Goal: Task Accomplishment & Management: Complete application form

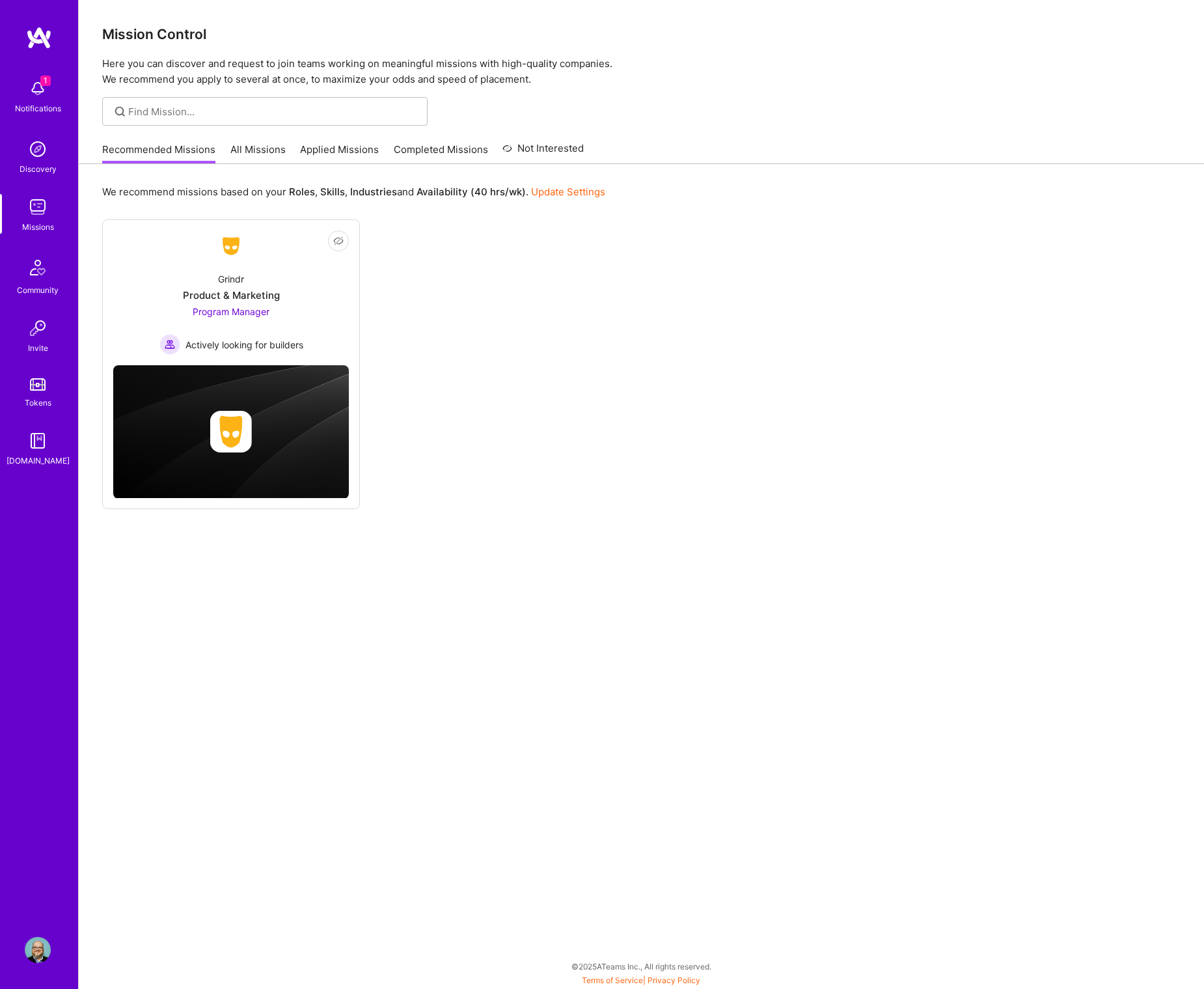
click at [252, 150] on link "All Missions" at bounding box center [257, 153] width 55 height 21
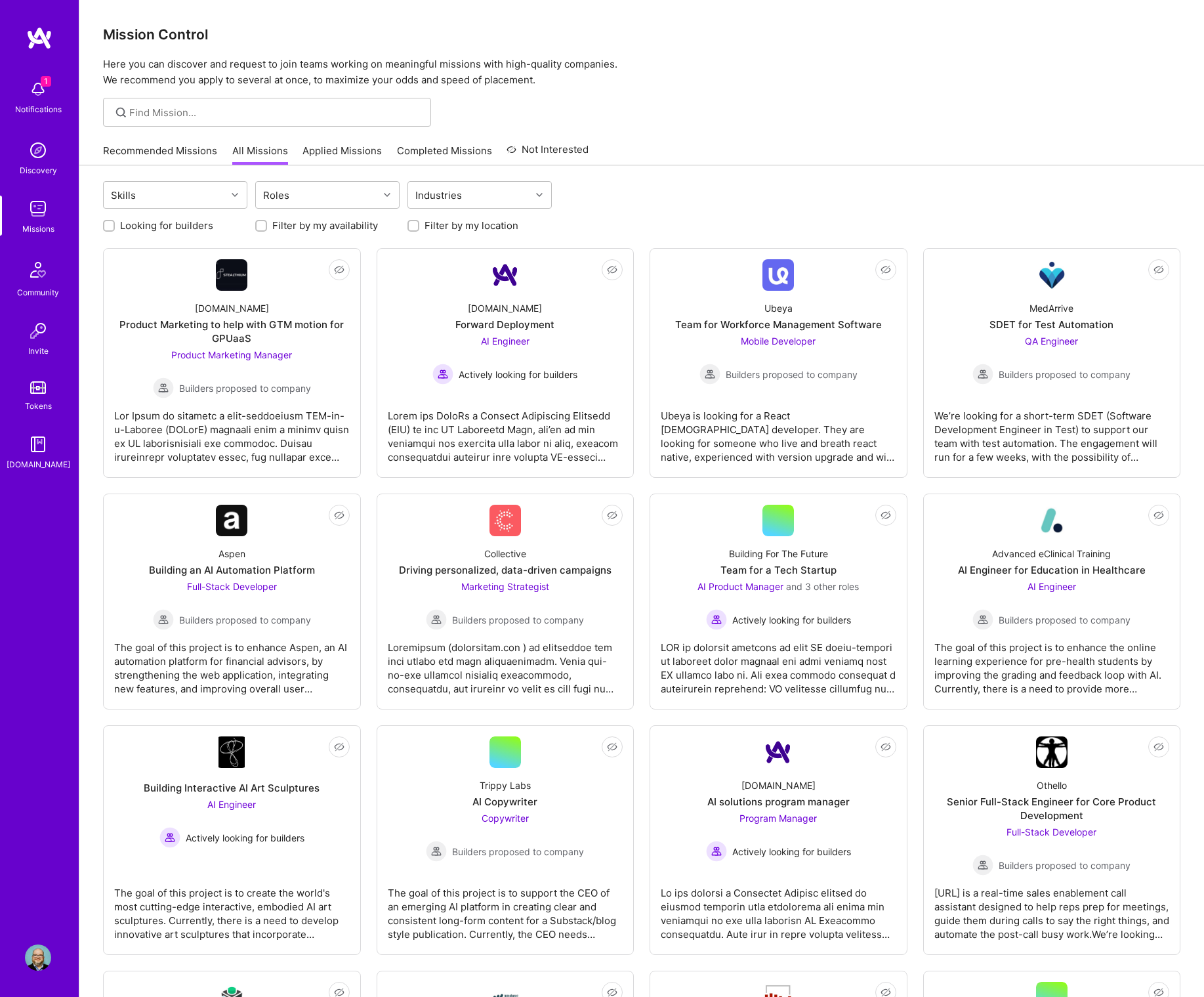
click at [304, 154] on link "Applied Missions" at bounding box center [342, 154] width 80 height 21
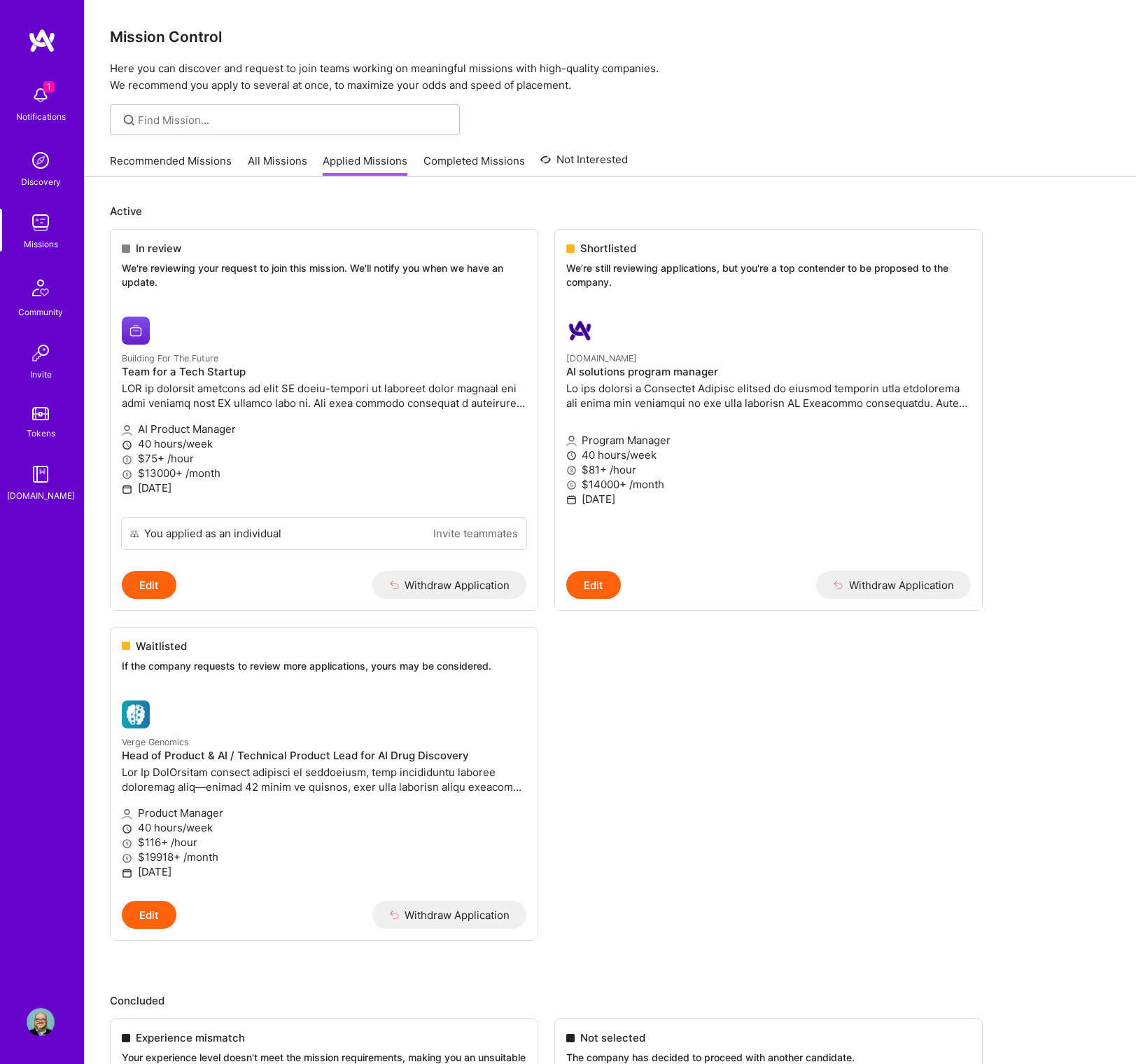
click at [40, 97] on img at bounding box center [40, 95] width 28 height 28
click at [682, 762] on div "1 1 Notifications Discovery Missions Community Invite Tokens A.Guide Profile Cl…" at bounding box center [568, 1011] width 1136 height 2023
click at [42, 93] on img at bounding box center [40, 95] width 28 height 28
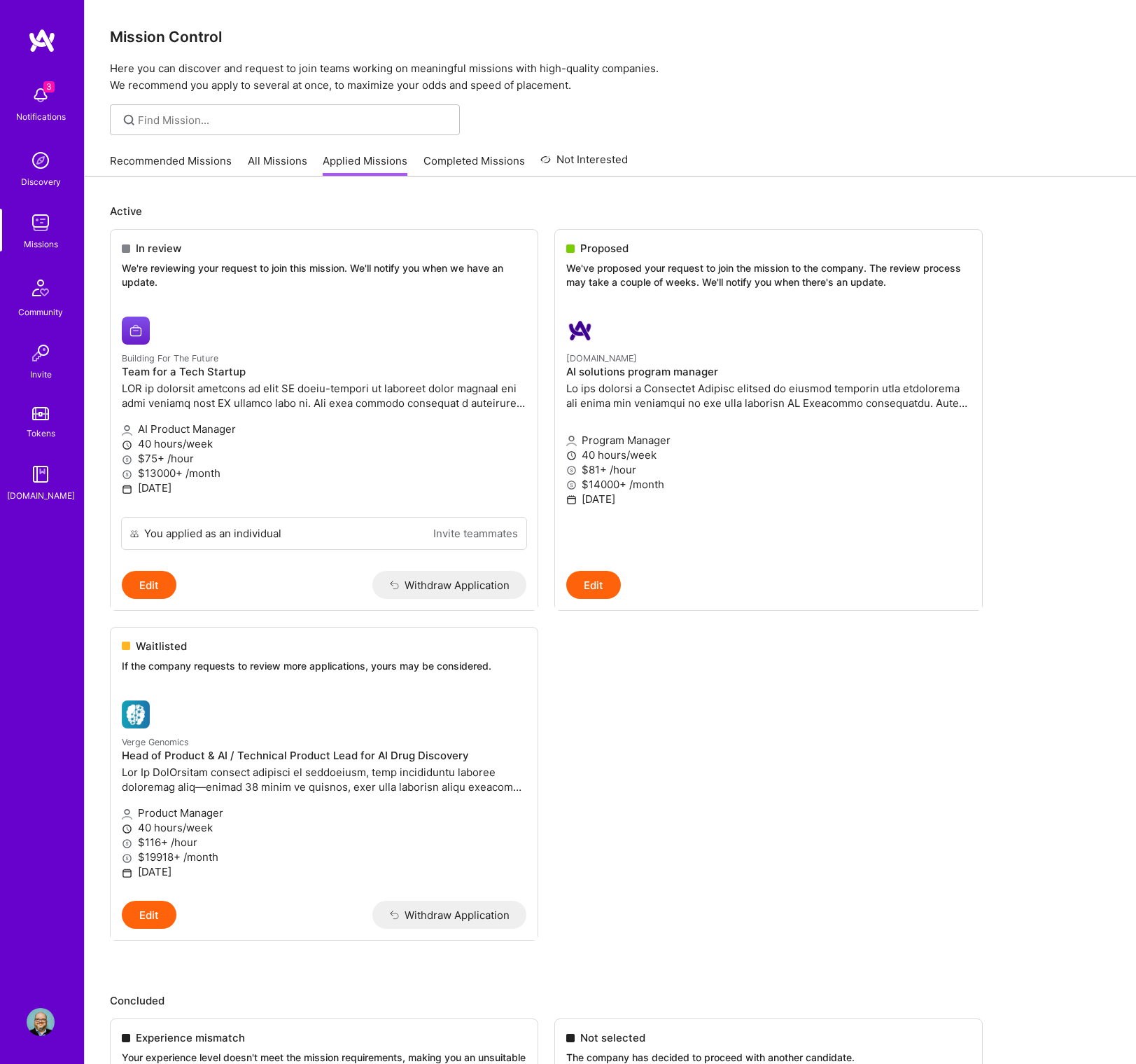
click at [30, 101] on img at bounding box center [40, 95] width 28 height 28
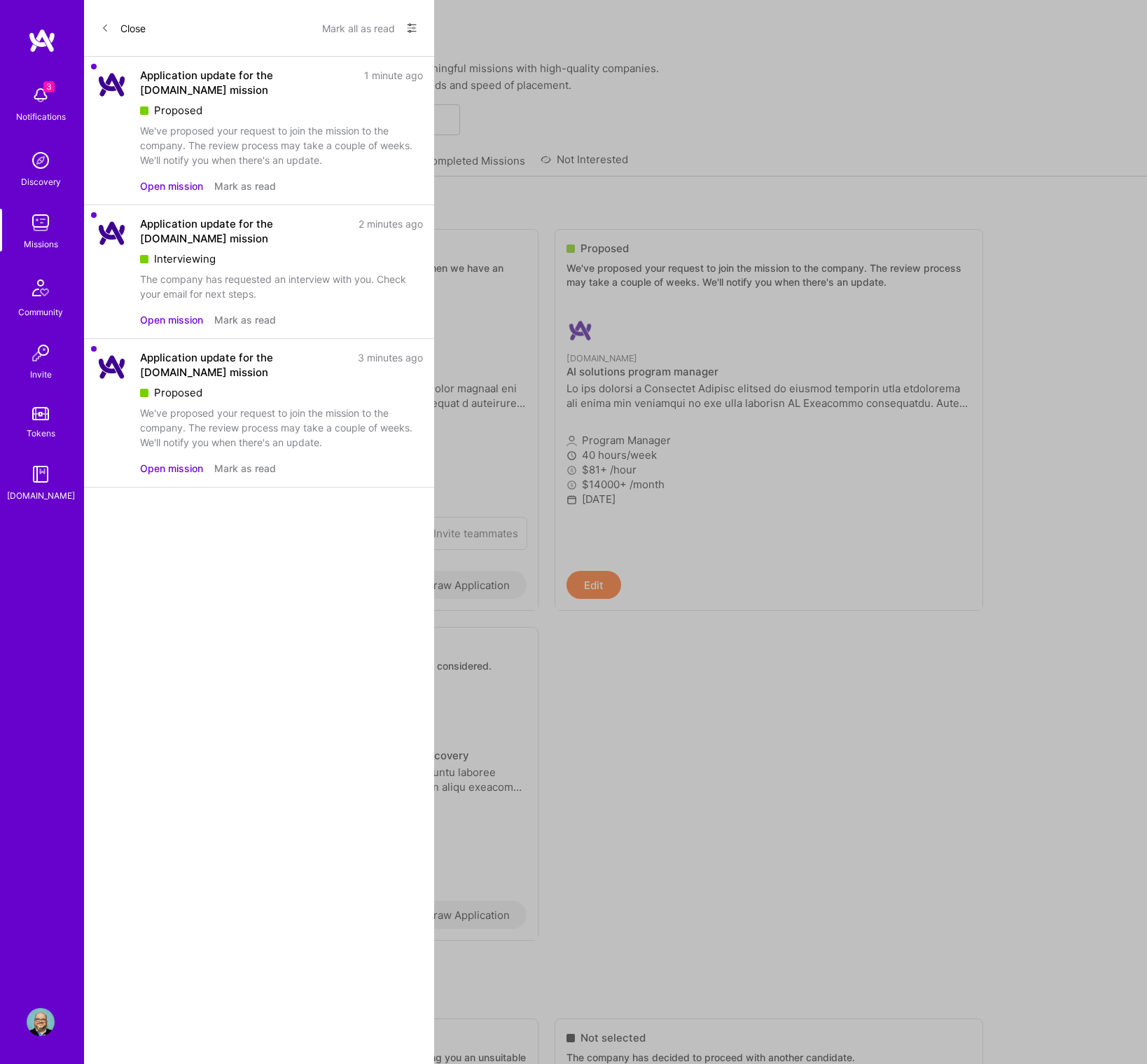
click at [286, 255] on div "Application update for the [DOMAIN_NAME] mission 2 minutes ago Interviewing The…" at bounding box center [281, 259] width 283 height 85
click at [121, 253] on div "Application update for the [DOMAIN_NAME] mission 2 minutes ago Interviewing The…" at bounding box center [259, 271] width 350 height 133
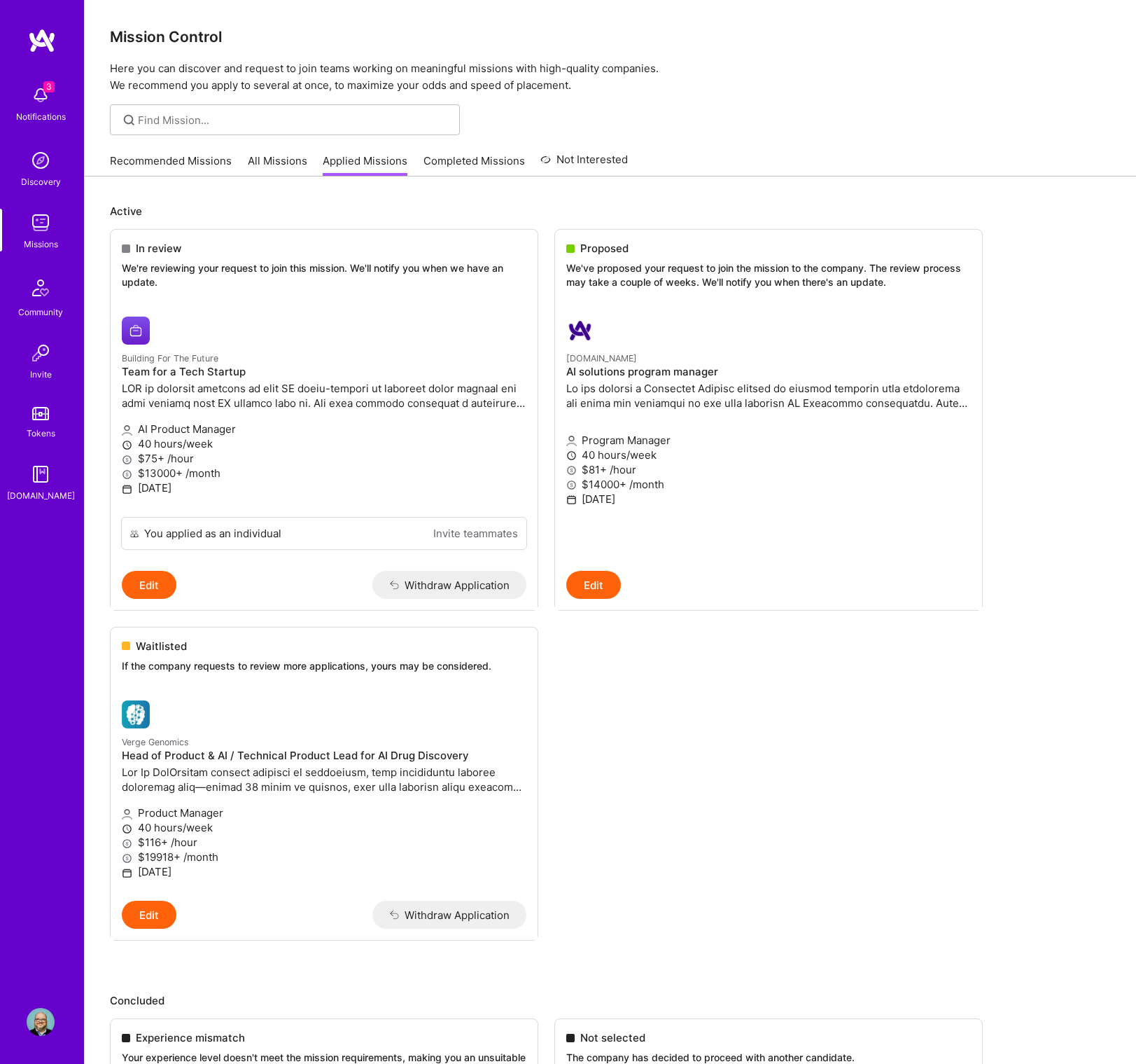
click at [37, 101] on div "3 Notifications Discovery Missions Community Invite Tokens A.Guide" at bounding box center [42, 291] width 84 height 424
click at [37, 102] on img at bounding box center [40, 95] width 28 height 28
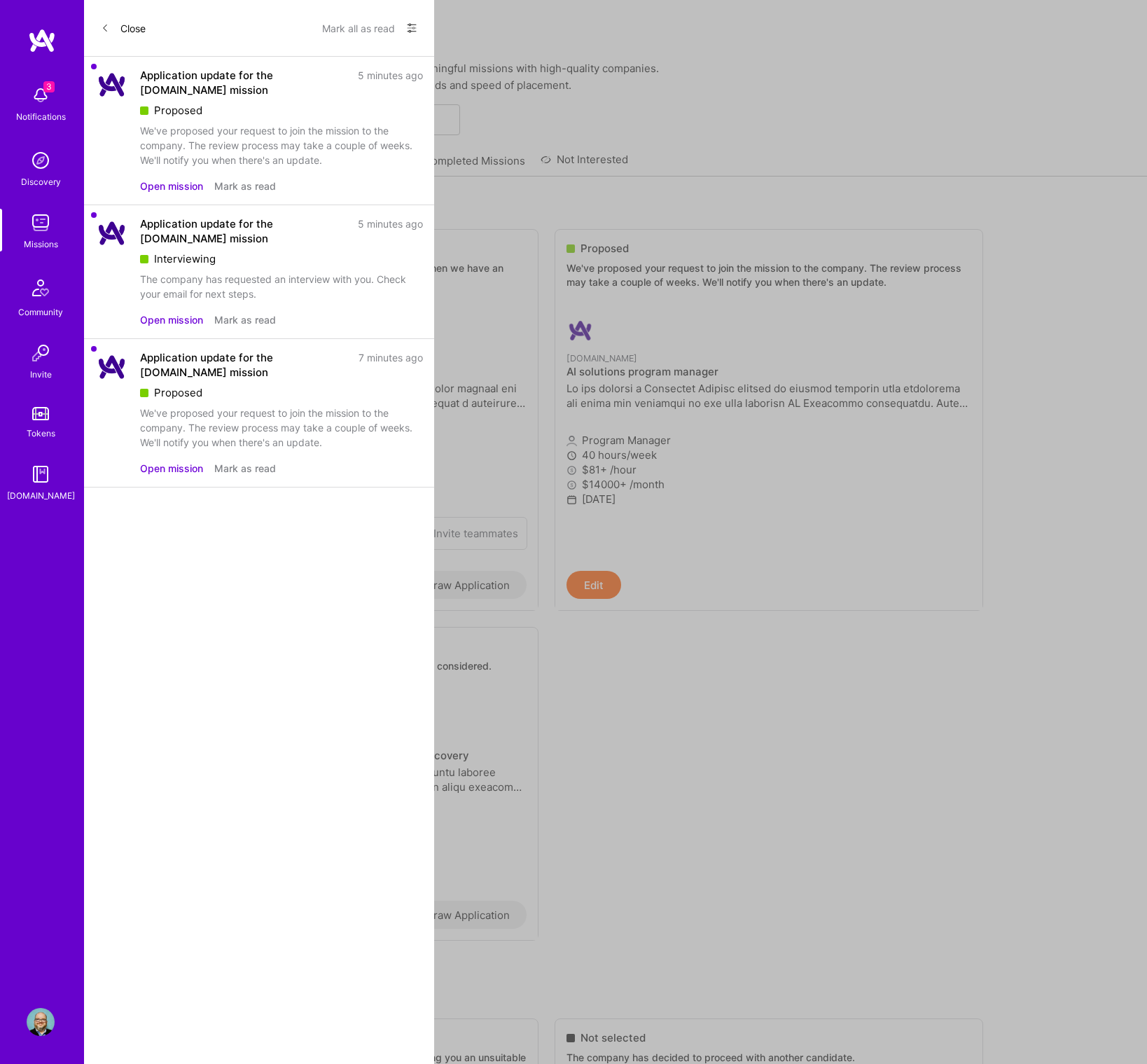
click at [258, 398] on div "Proposed" at bounding box center [281, 392] width 283 height 15
click at [241, 472] on button "Mark as read" at bounding box center [244, 468] width 61 height 15
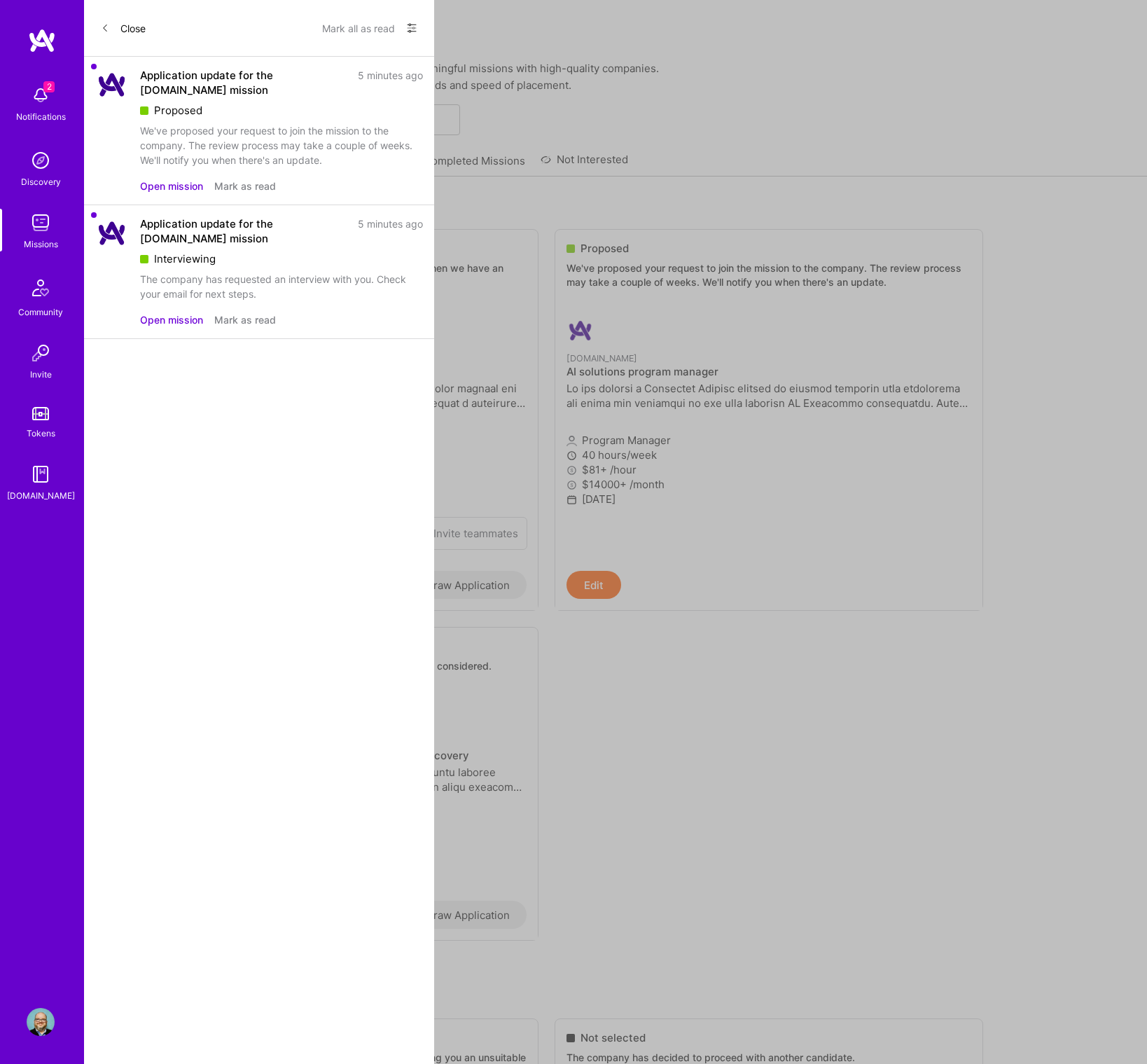
click at [230, 282] on div "The company has requested an interview with you. Check your email for next step…" at bounding box center [281, 286] width 283 height 29
click at [247, 319] on button "Mark as read" at bounding box center [244, 320] width 61 height 15
click at [232, 184] on button "Mark as read" at bounding box center [244, 186] width 61 height 15
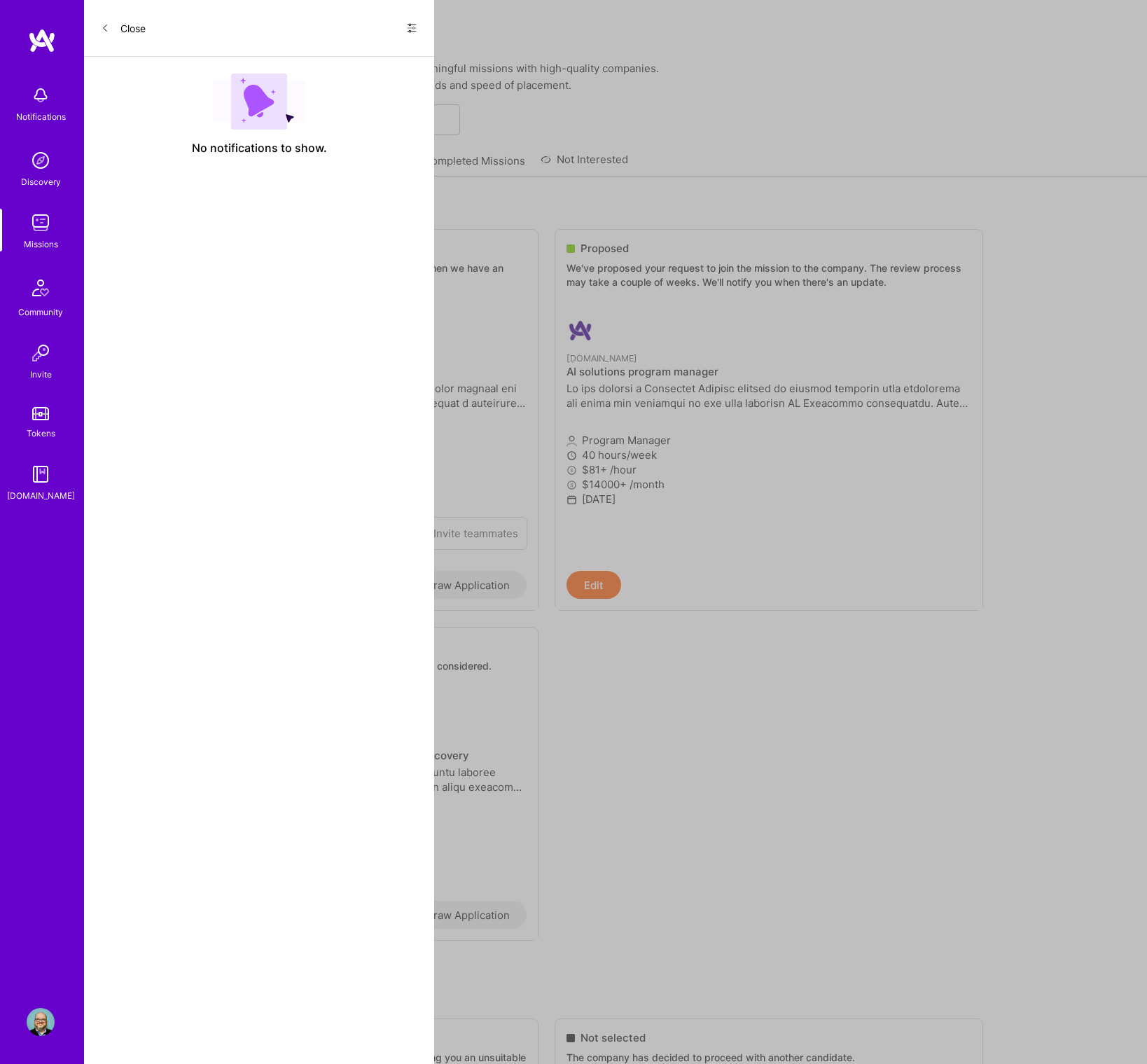
click at [132, 30] on button "Close" at bounding box center [122, 27] width 45 height 23
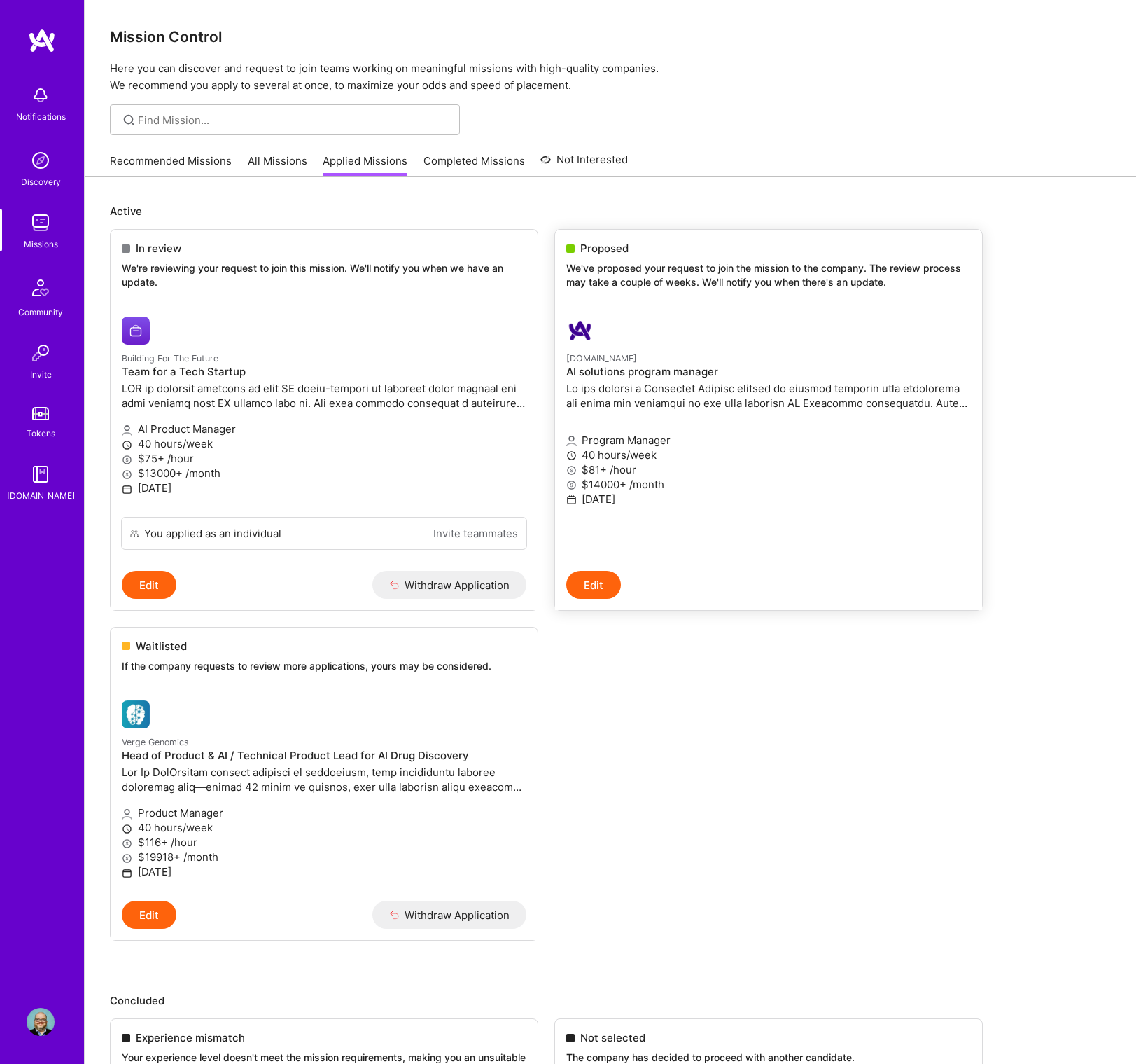
click at [600, 375] on h4 "AI solutions program manager" at bounding box center [769, 372] width 405 height 13
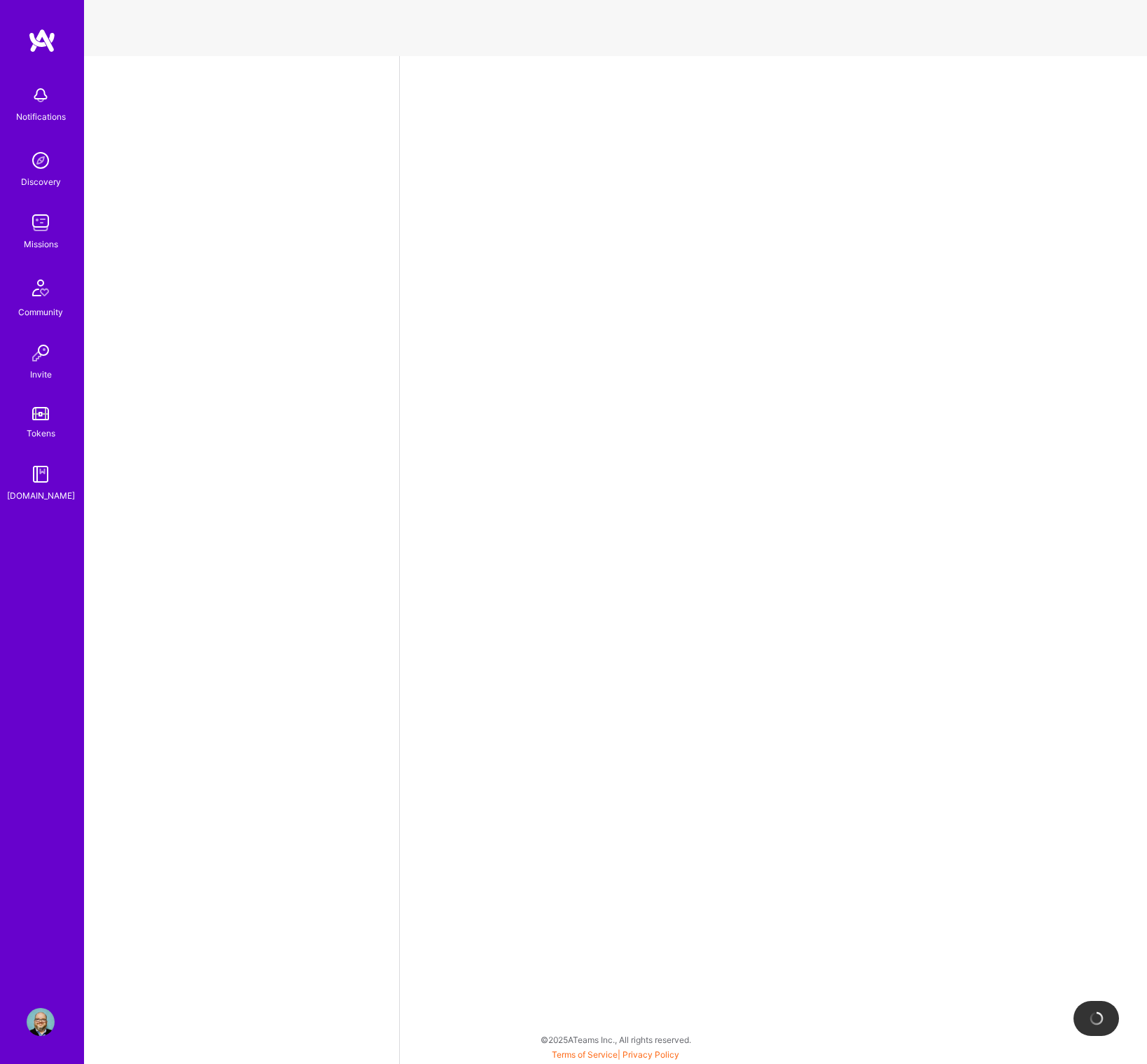
select select "US"
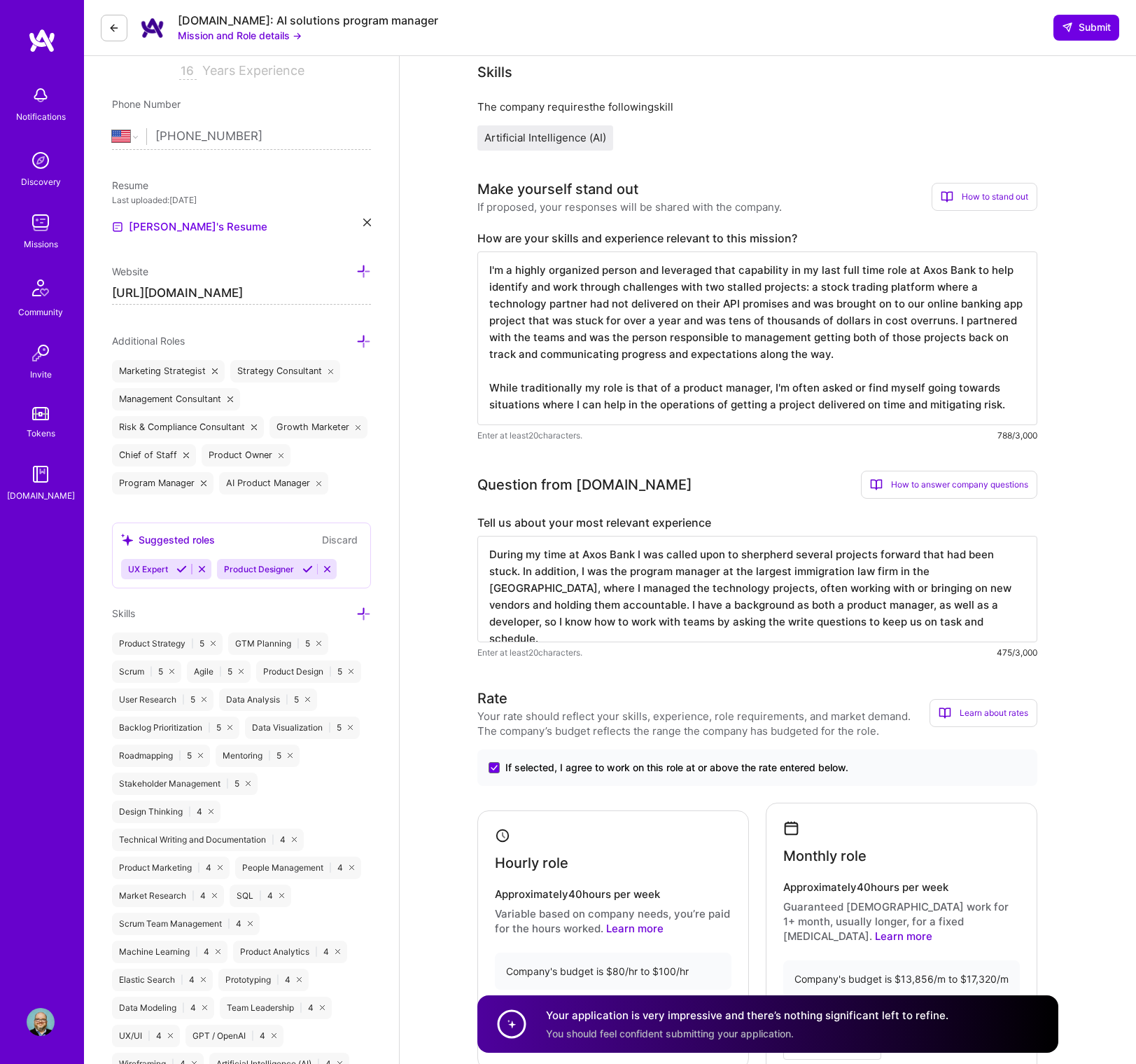
scroll to position [252, 0]
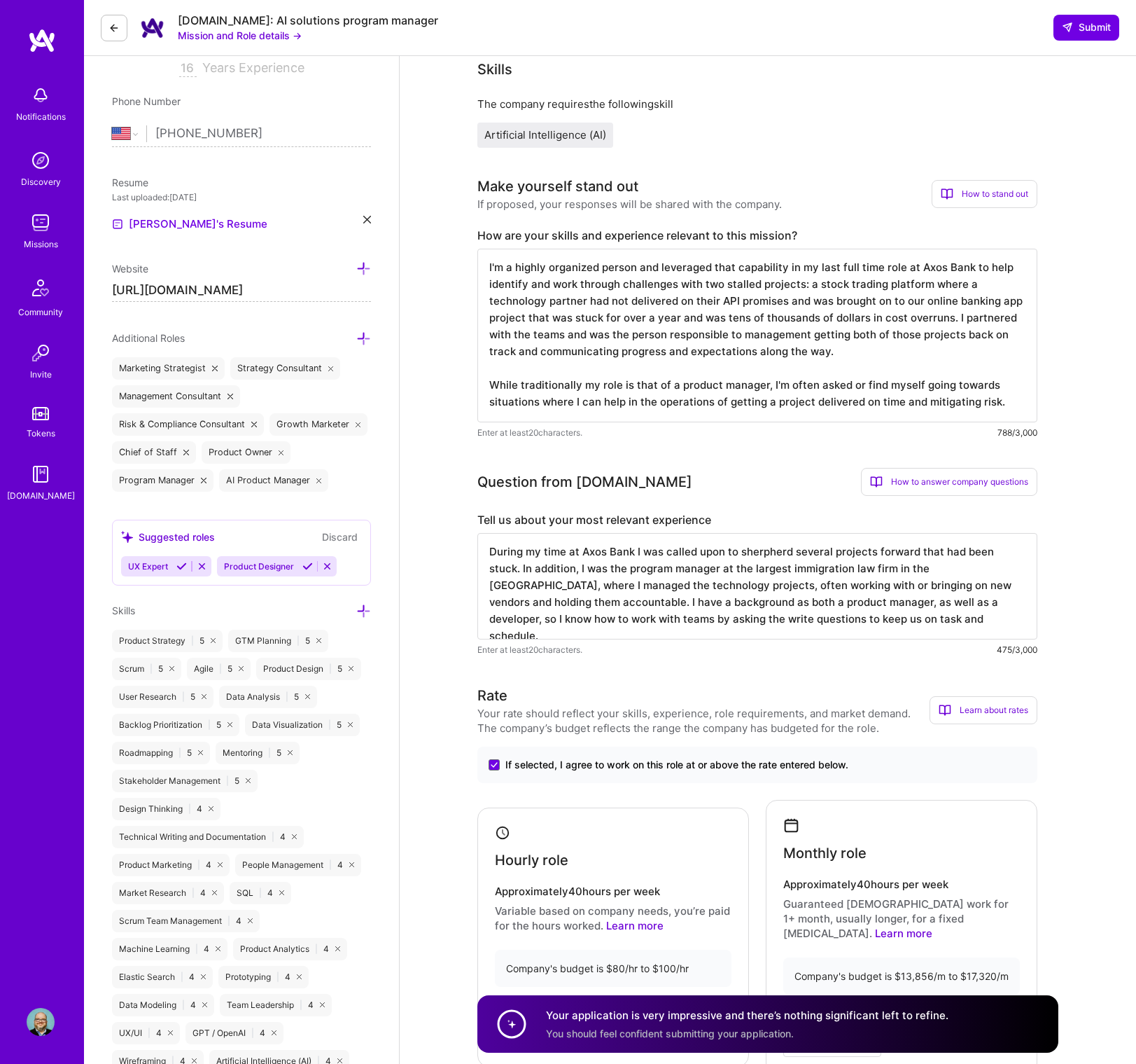
drag, startPoint x: 649, startPoint y: 622, endPoint x: 669, endPoint y: 622, distance: 20.0
click at [669, 622] on textarea "During my time at Axos Bank I was called upon to sherpherd several projects for…" at bounding box center [758, 586] width 560 height 106
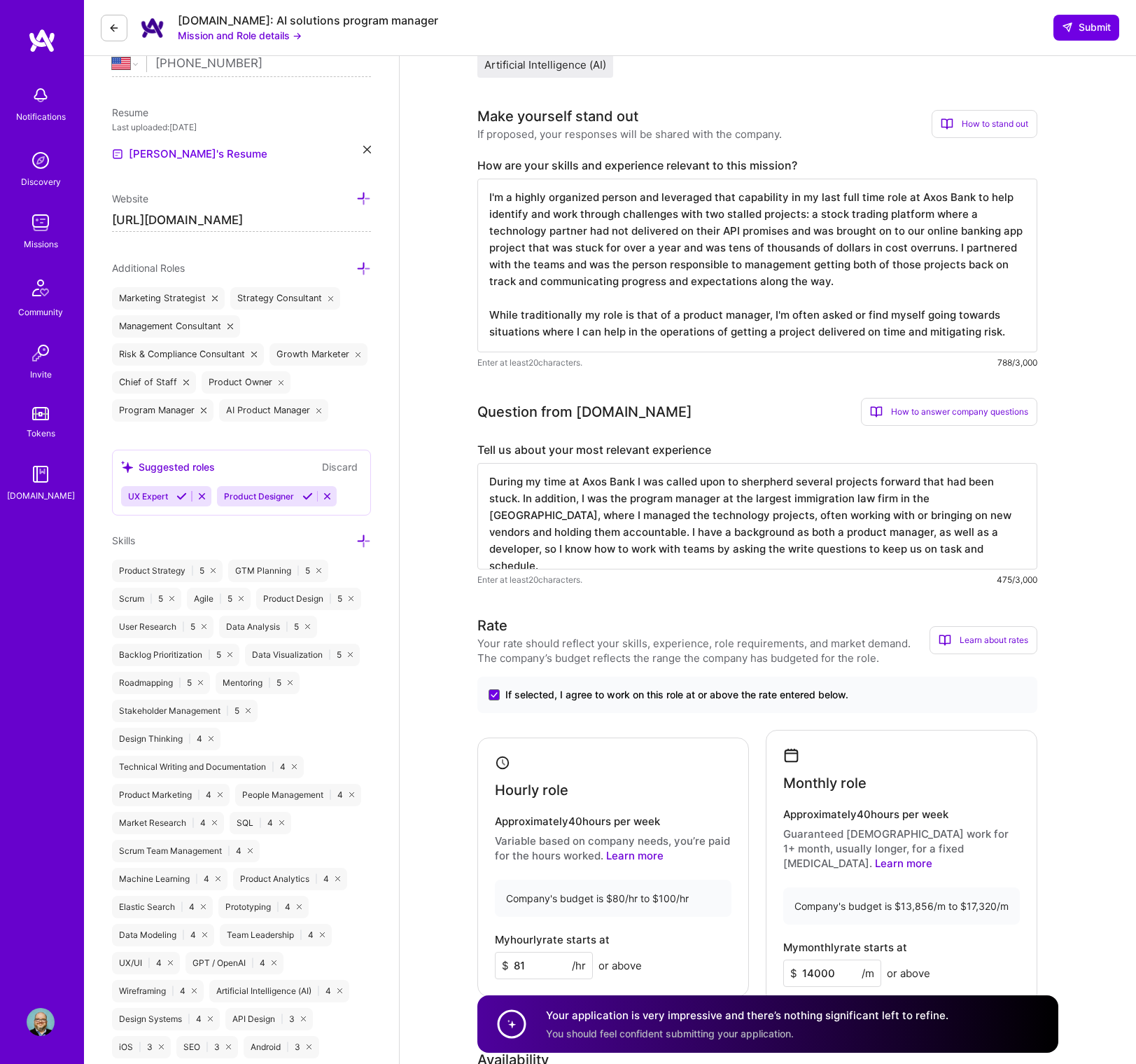
scroll to position [537, 0]
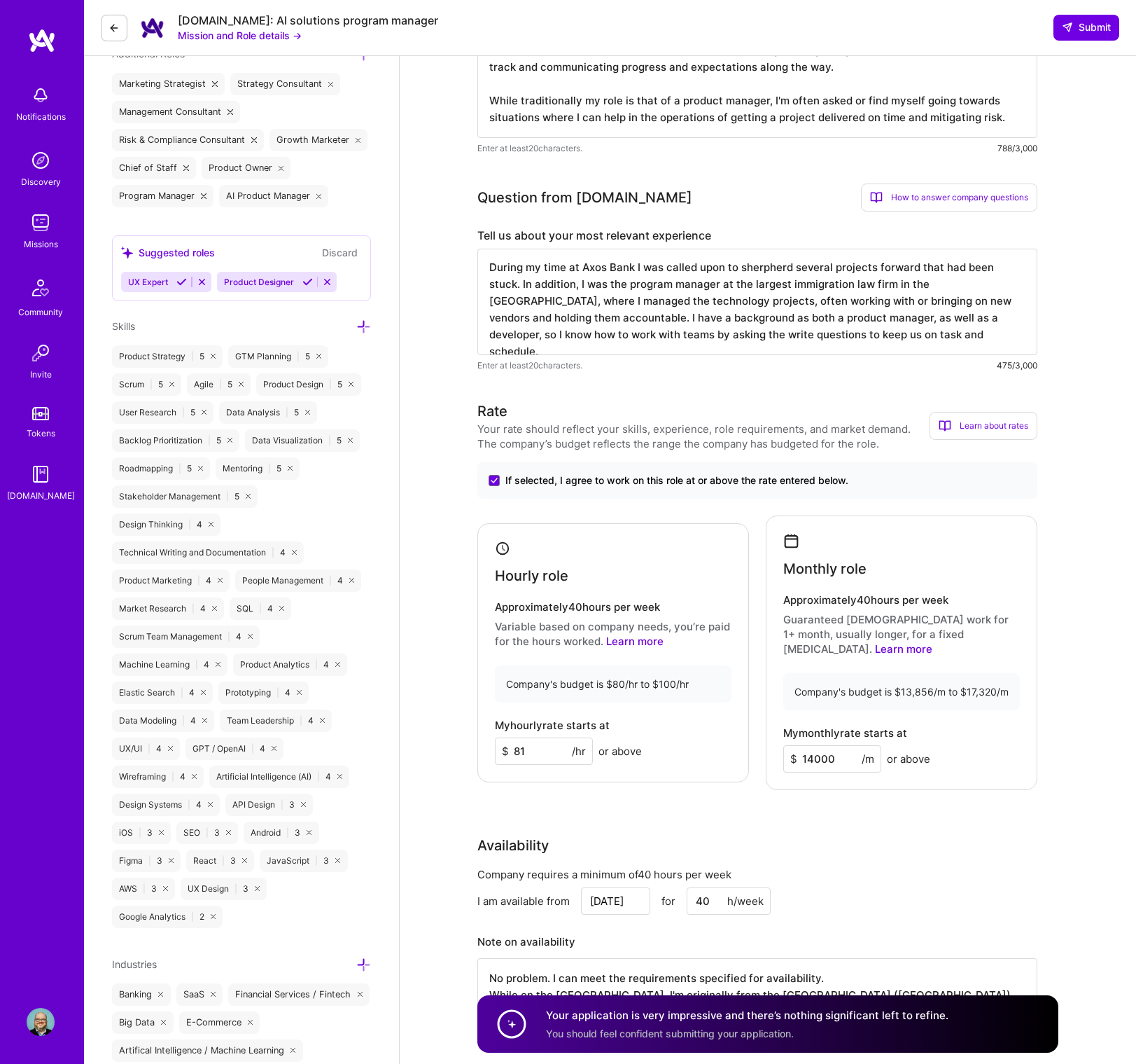
drag, startPoint x: 759, startPoint y: 267, endPoint x: 778, endPoint y: 253, distance: 23.6
click at [774, 258] on textarea "During my time at Axos Bank I was called upon to sherpherd several projects for…" at bounding box center [758, 302] width 560 height 106
click at [755, 268] on textarea "During my time at Axos Bank I was called upon to sherpherd several projects for…" at bounding box center [758, 302] width 560 height 106
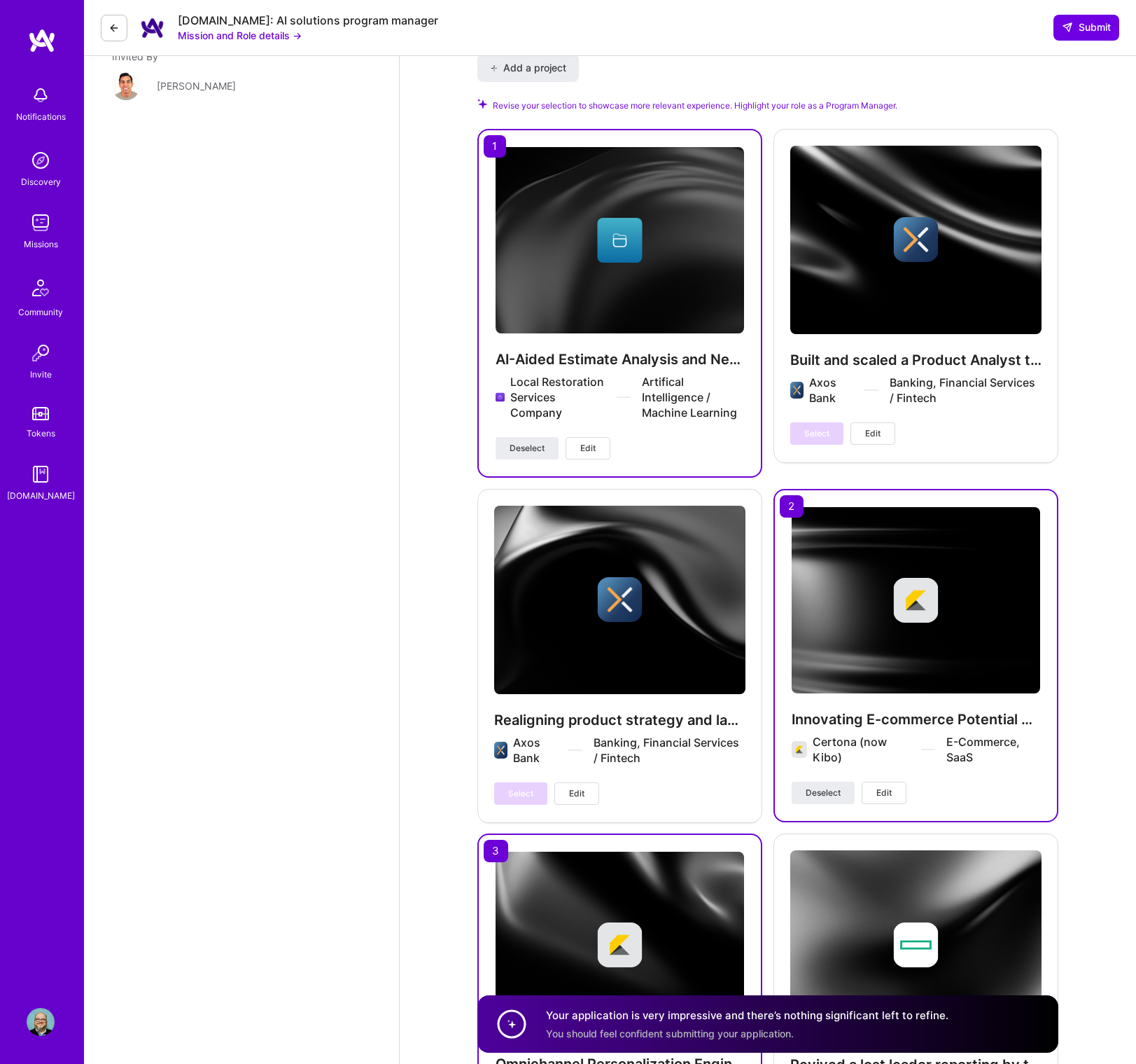
scroll to position [1920, 0]
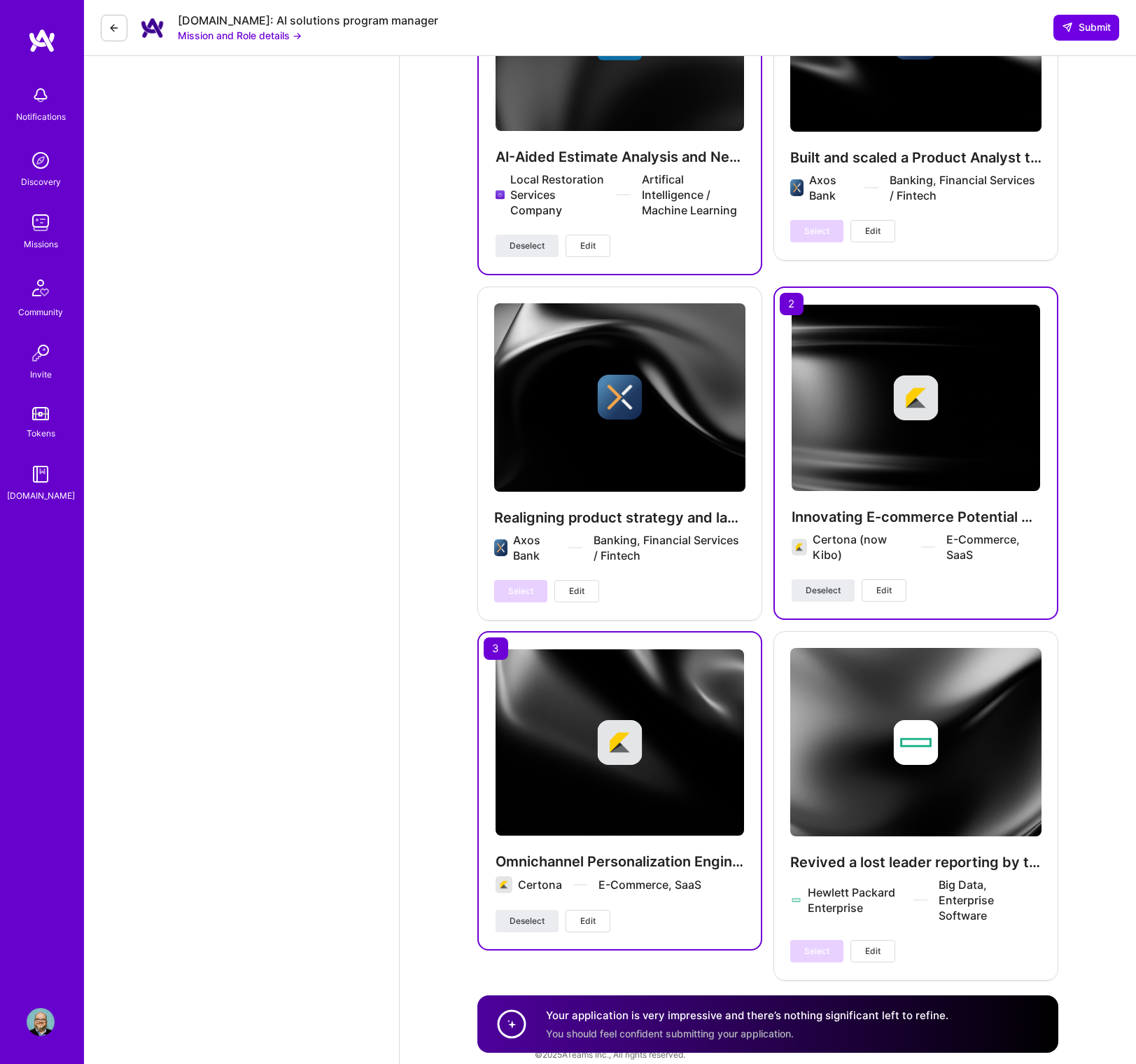
type textarea "During my time at Axos Bank I was called upon to shepherd several projects forw…"
click at [108, 23] on button at bounding box center [113, 27] width 27 height 27
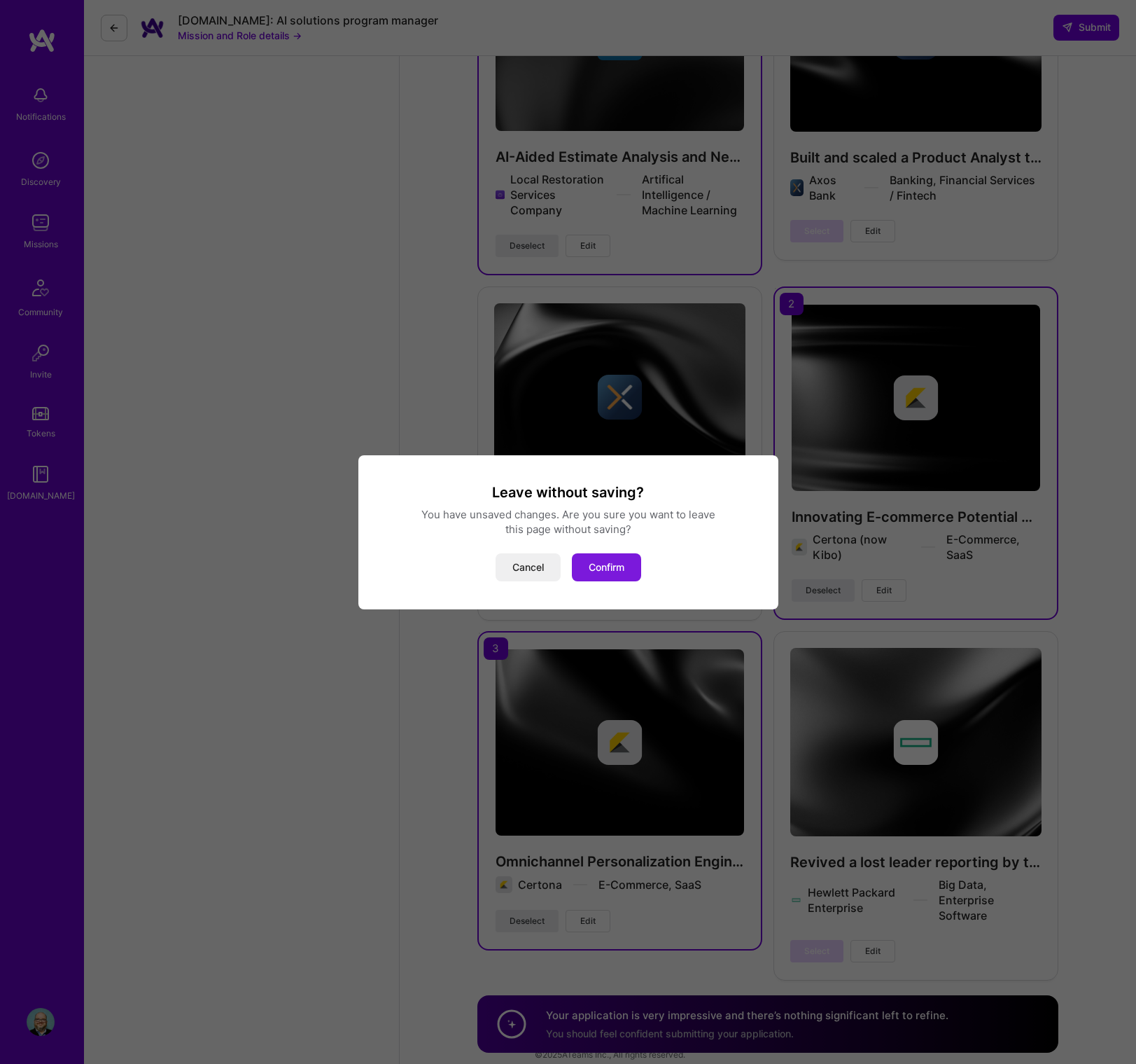
click at [610, 569] on button "Confirm" at bounding box center [607, 567] width 69 height 28
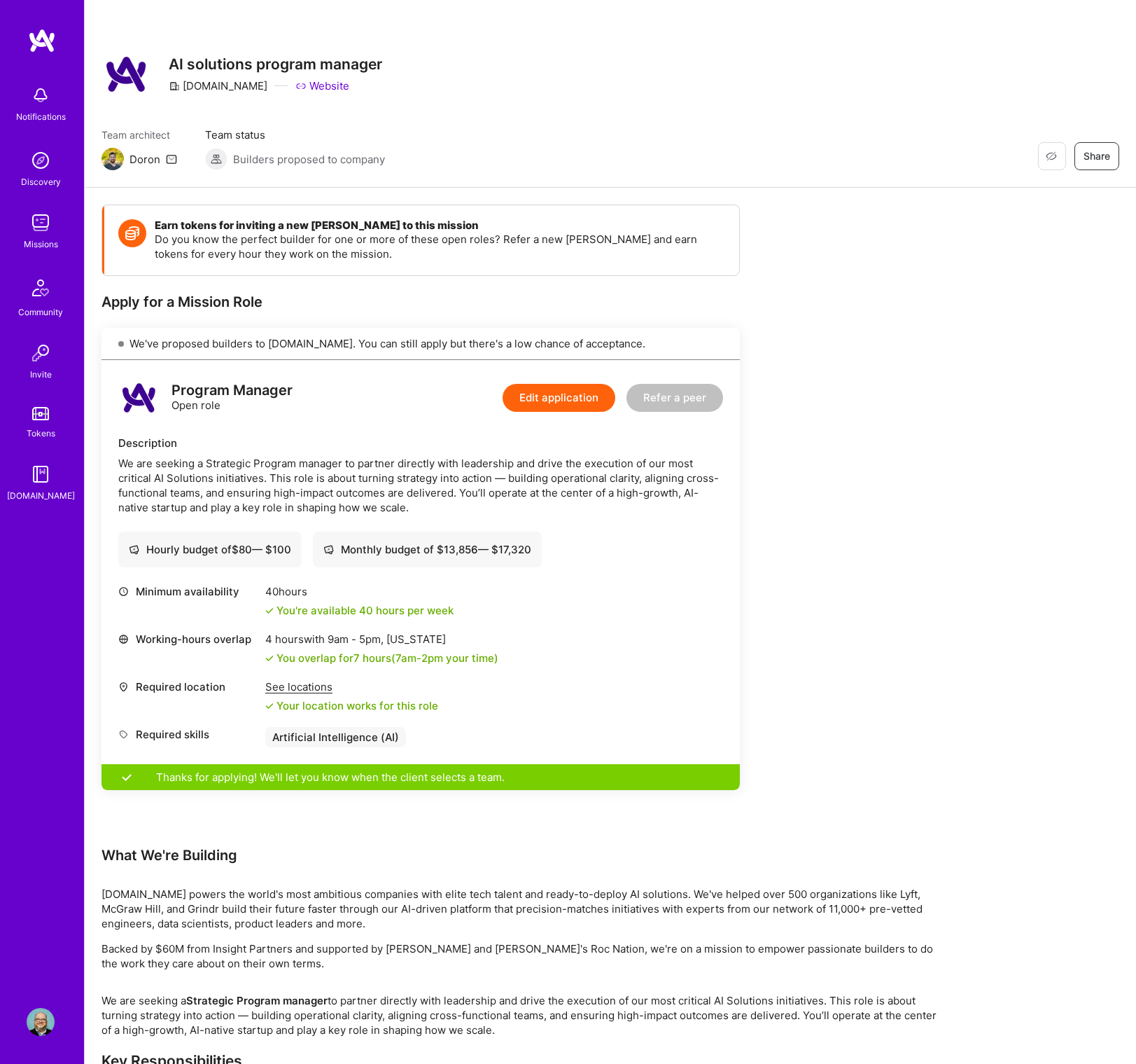
click at [37, 40] on img at bounding box center [42, 41] width 28 height 26
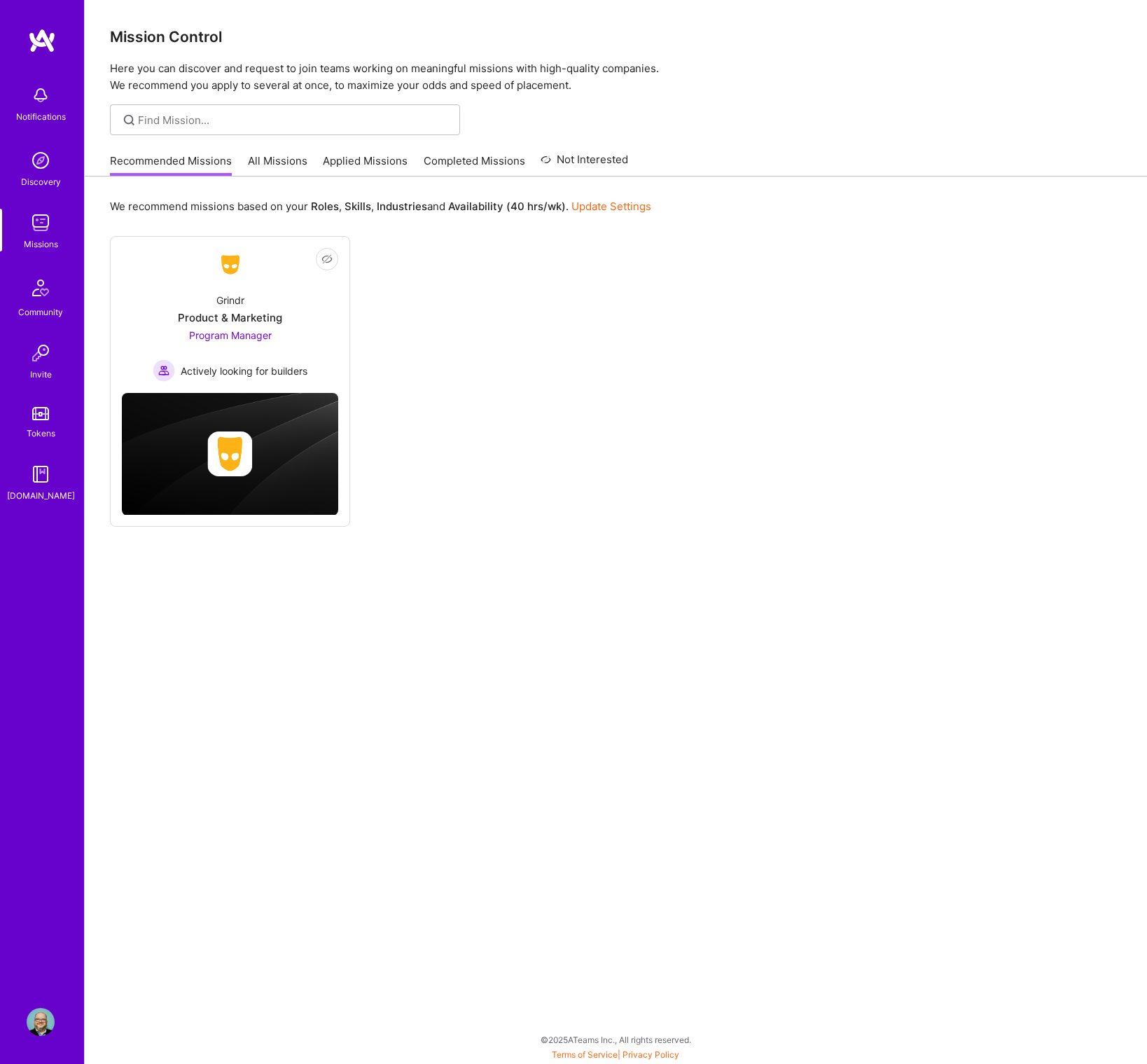
click at [337, 157] on link "Applied Missions" at bounding box center [365, 165] width 85 height 23
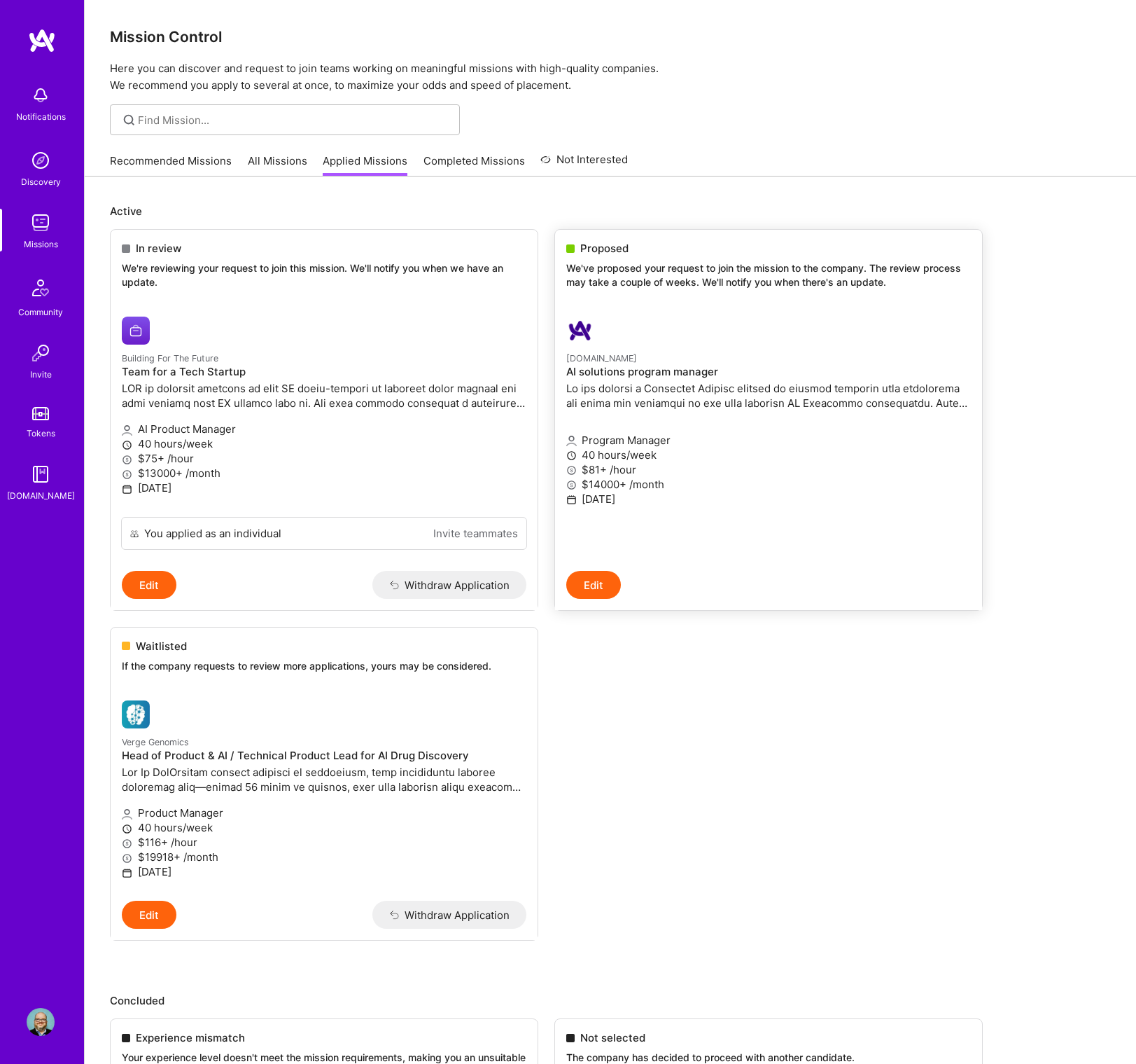
click at [577, 247] on div "Proposed" at bounding box center [769, 249] width 405 height 15
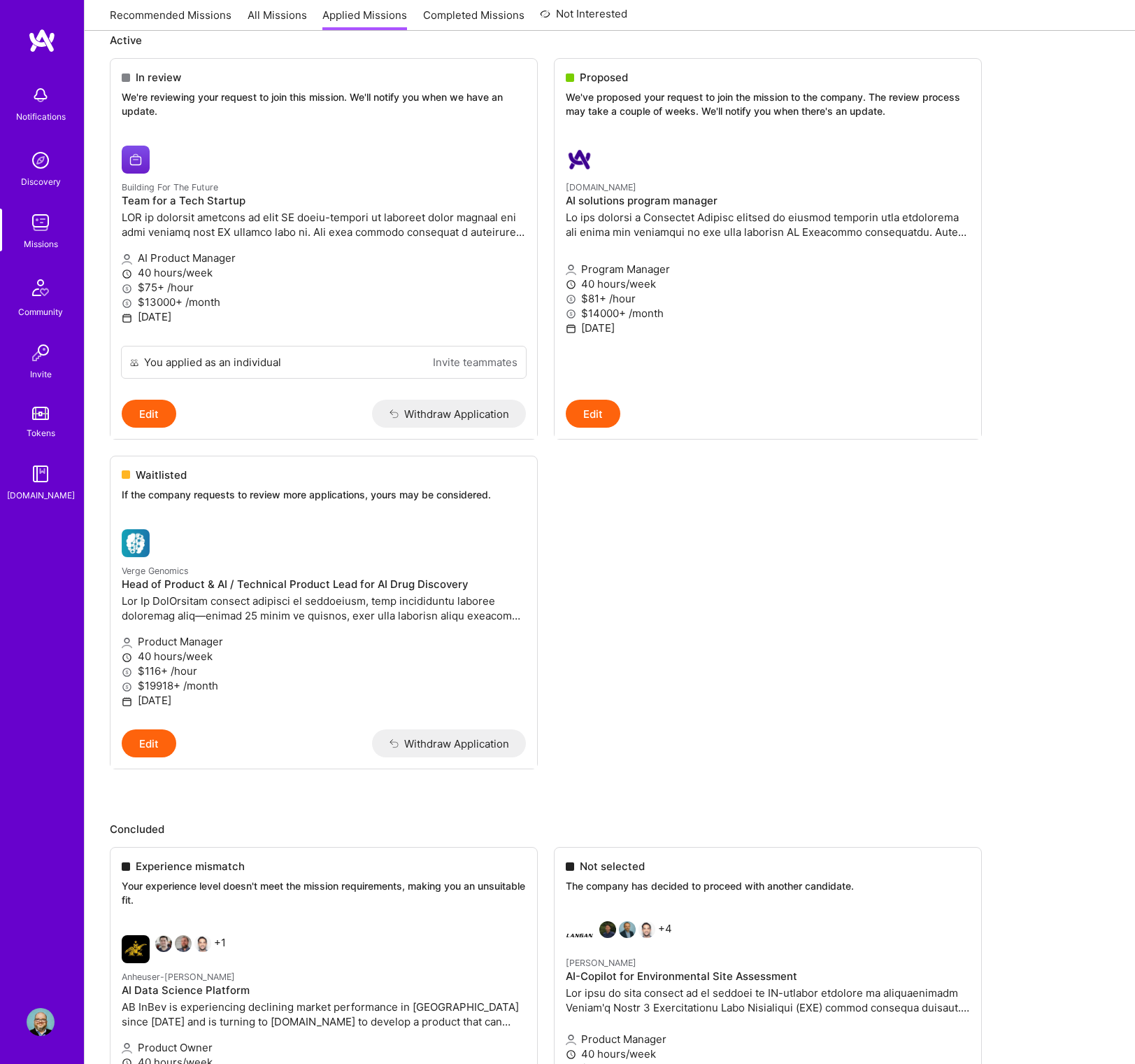
scroll to position [211, 0]
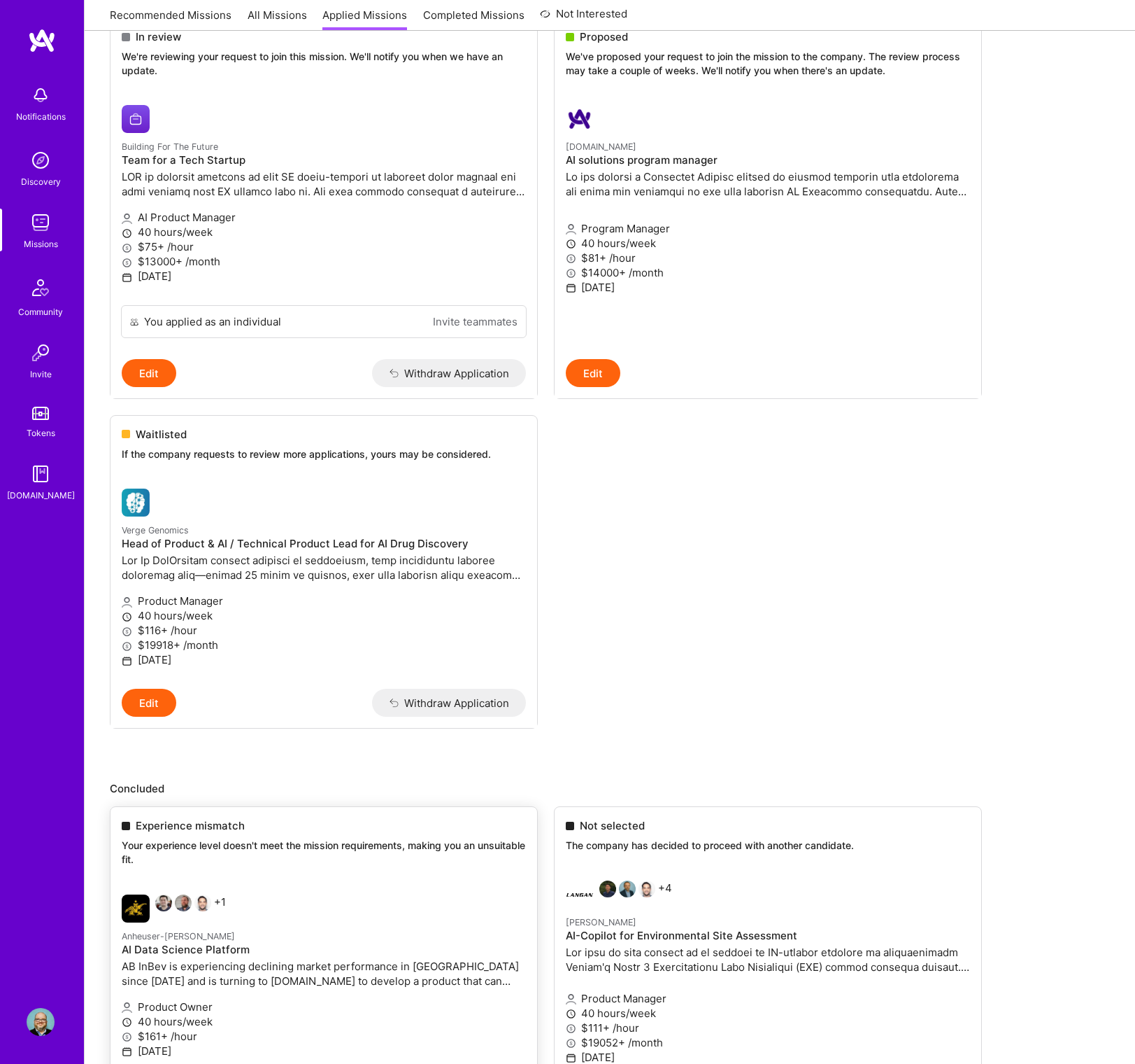
click at [331, 959] on p "AB InBev is experiencing declining market performance in Rio de Janeiro since 2…" at bounding box center [323, 974] width 405 height 29
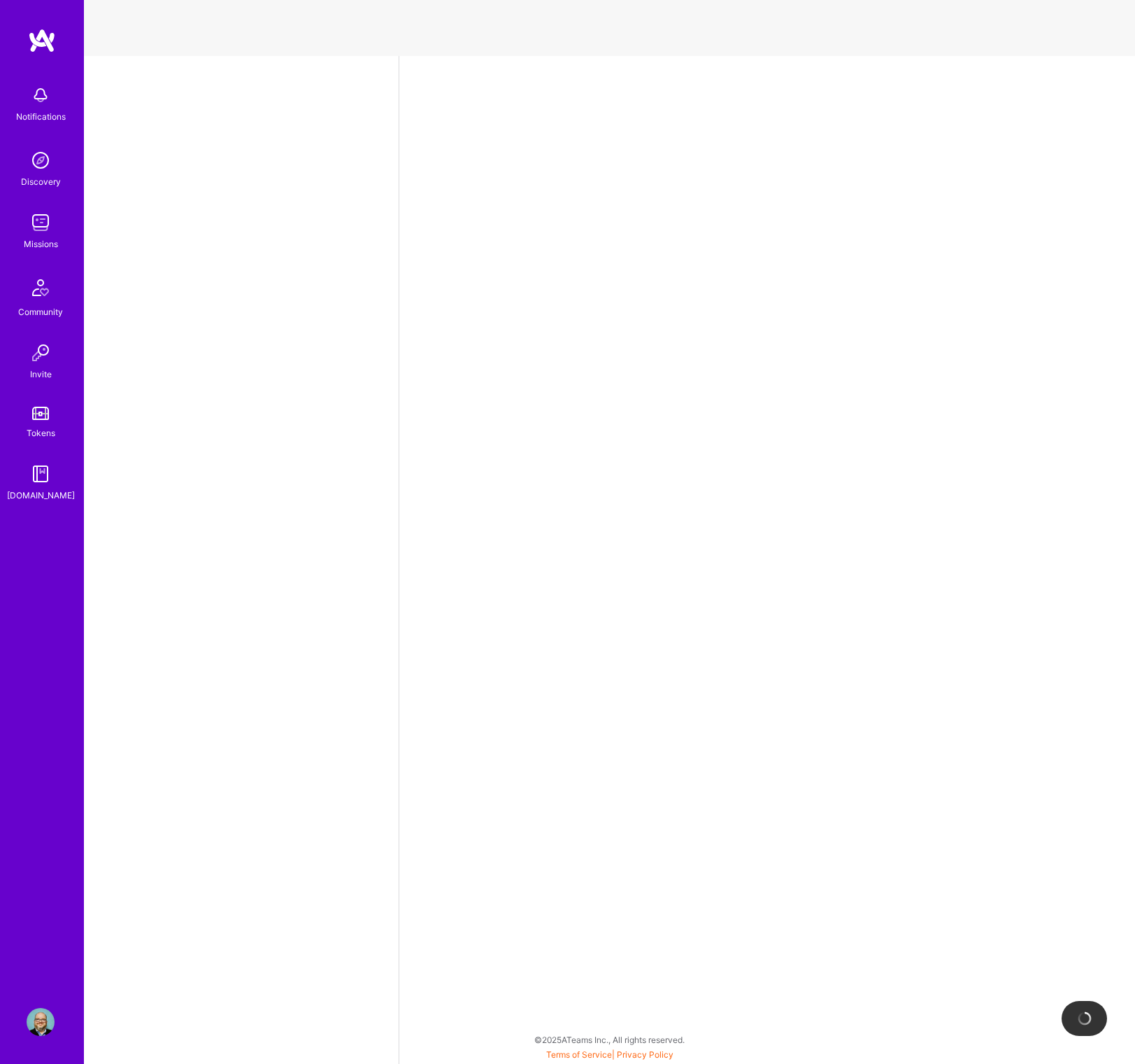
select select "US"
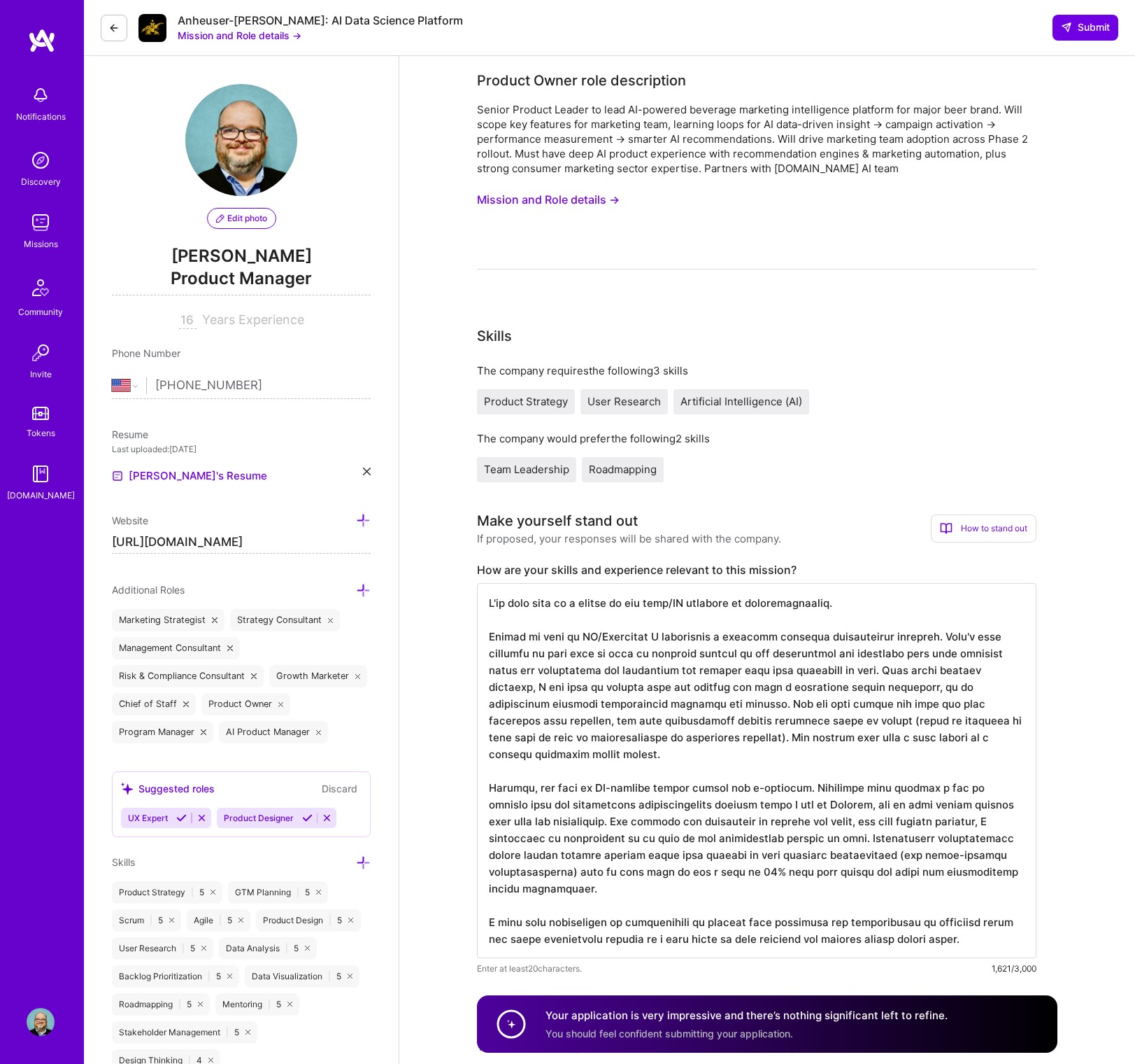
click at [535, 195] on button "Mission and Role details →" at bounding box center [549, 200] width 142 height 26
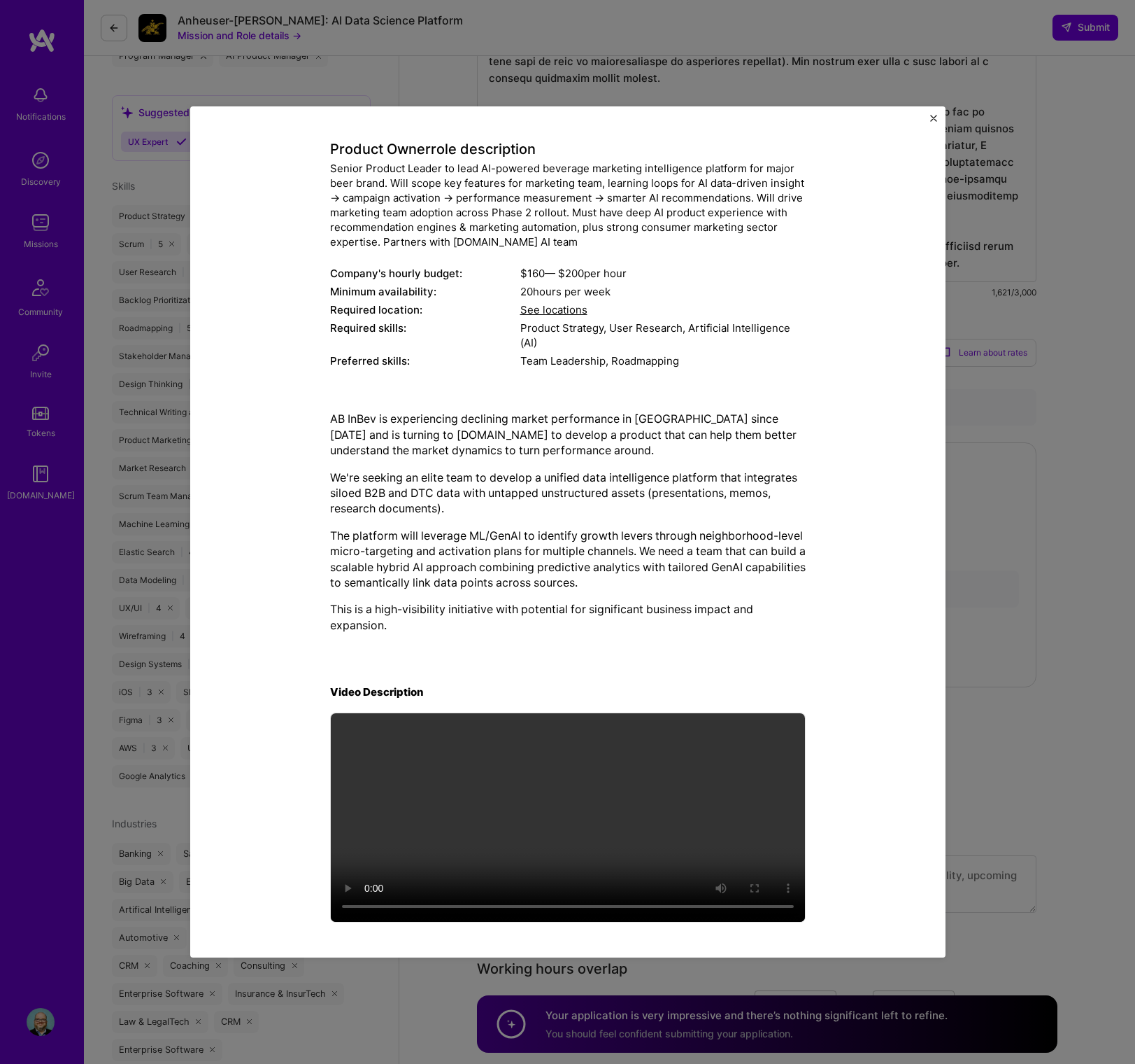
scroll to position [1501, 0]
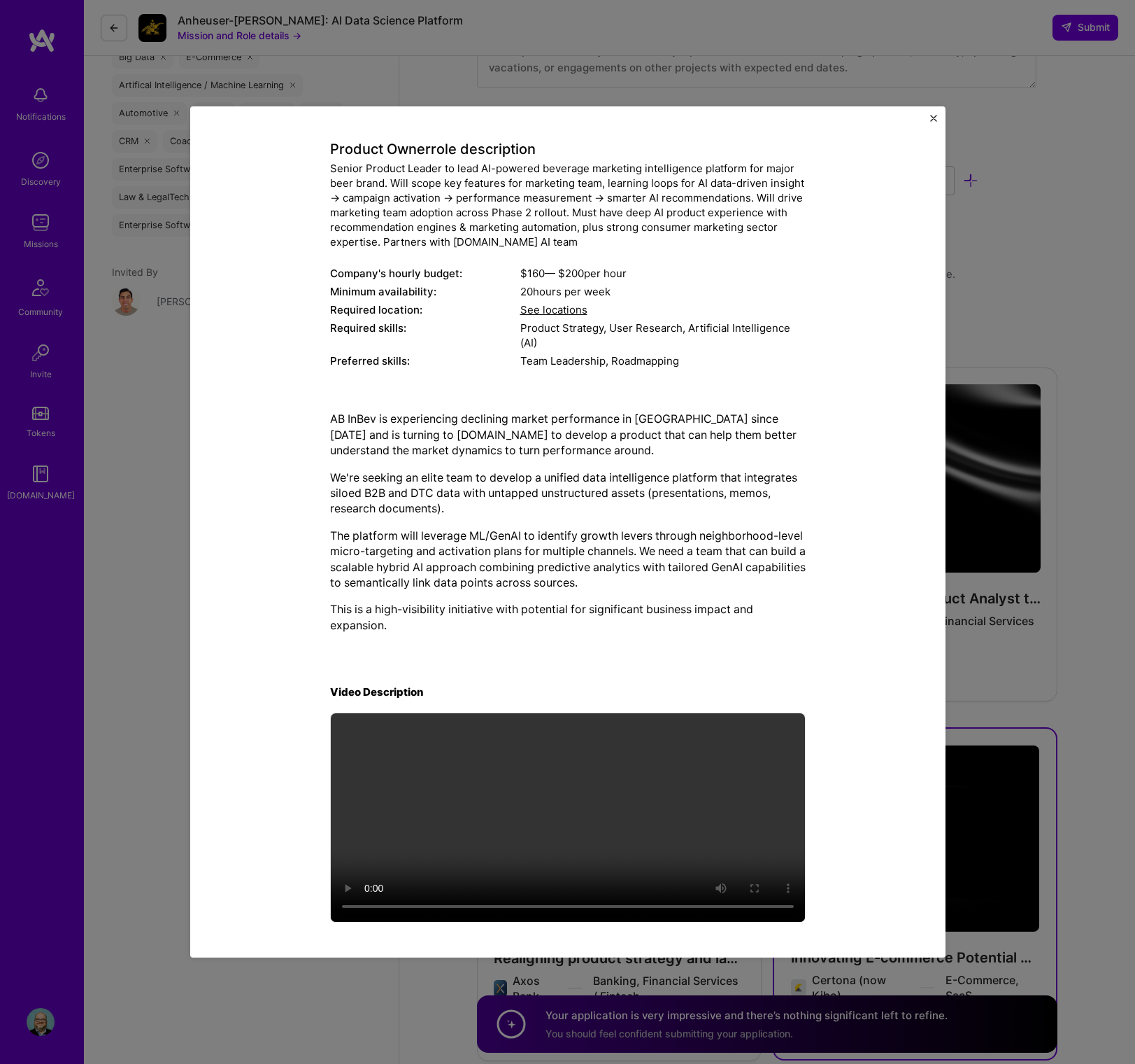
click at [934, 122] on button "Close" at bounding box center [934, 122] width 7 height 15
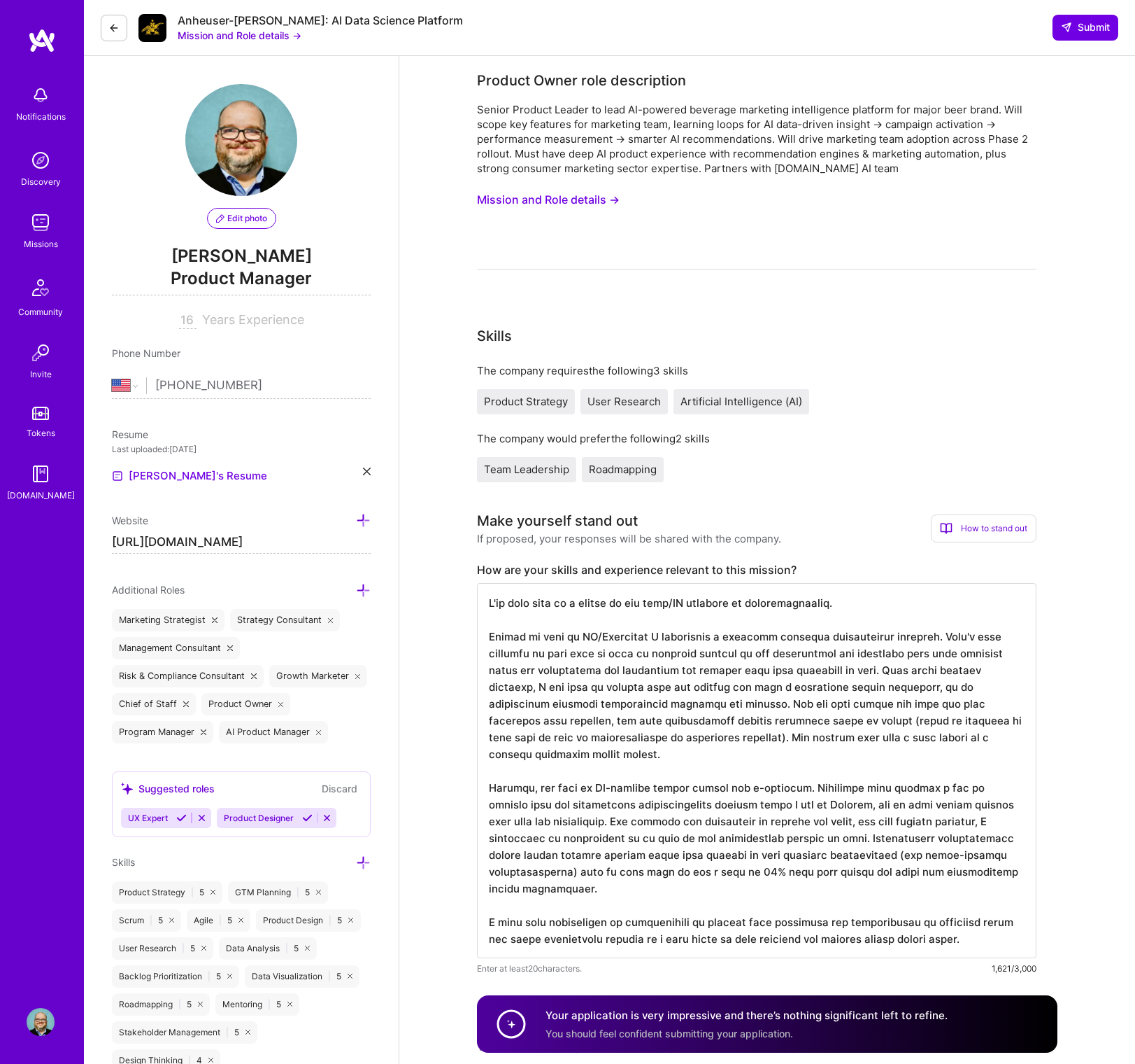
click at [118, 28] on icon at bounding box center [114, 28] width 11 height 11
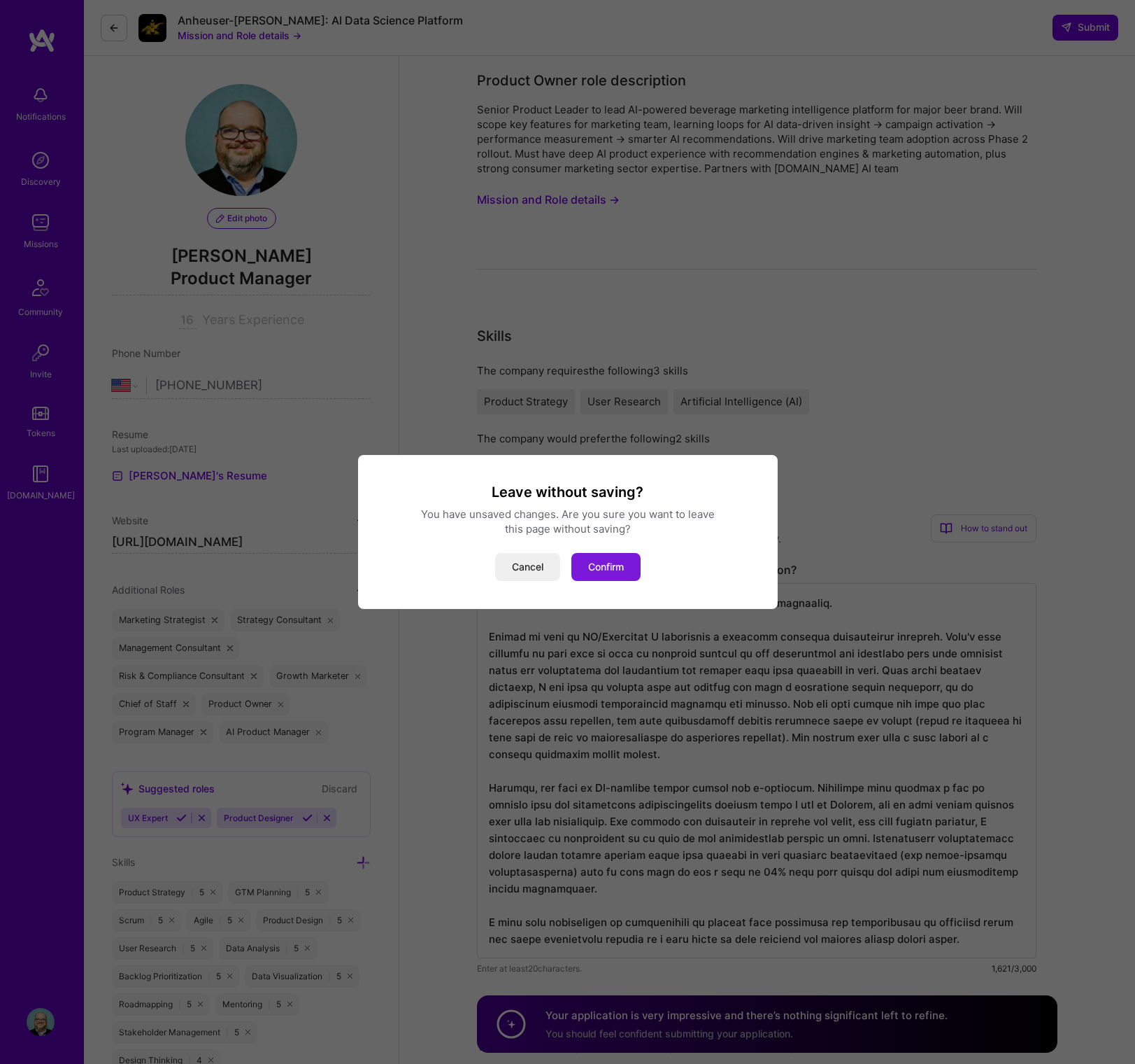
click at [605, 568] on button "Confirm" at bounding box center [606, 566] width 69 height 28
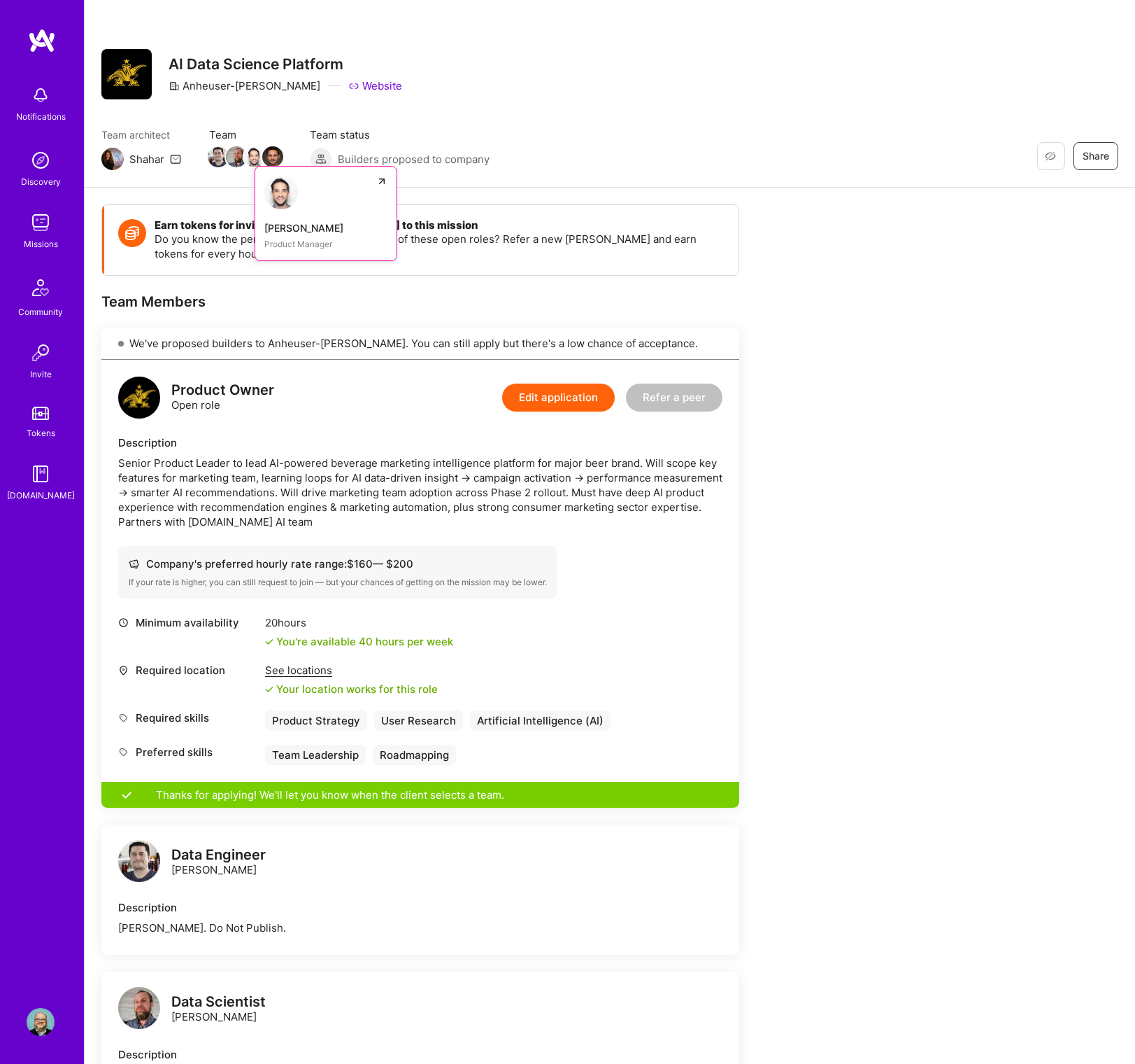
click at [282, 193] on img at bounding box center [281, 192] width 34 height 34
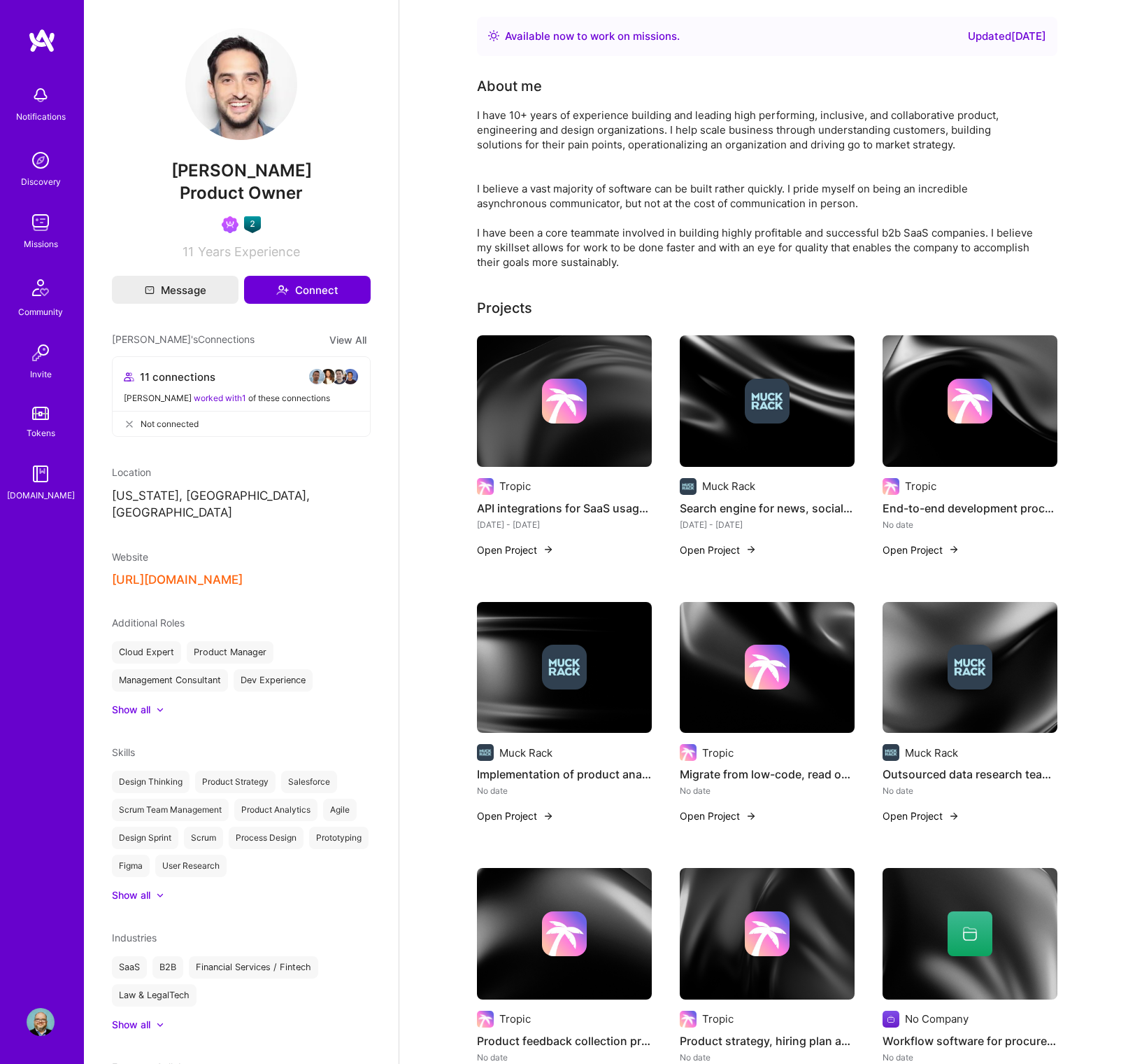
click at [37, 102] on img at bounding box center [40, 95] width 28 height 28
click at [42, 163] on img at bounding box center [40, 160] width 28 height 28
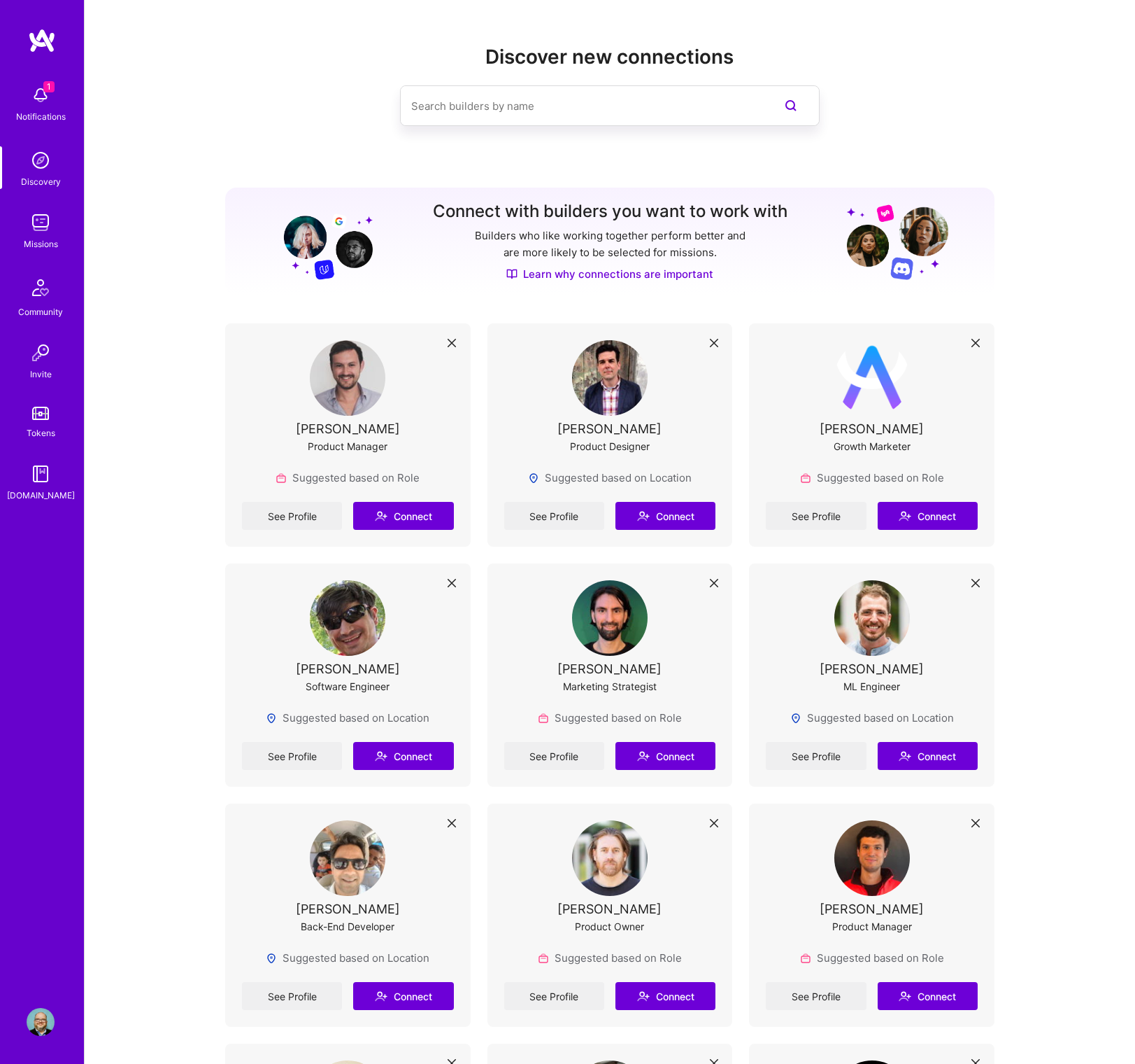
click at [43, 214] on img at bounding box center [40, 222] width 28 height 28
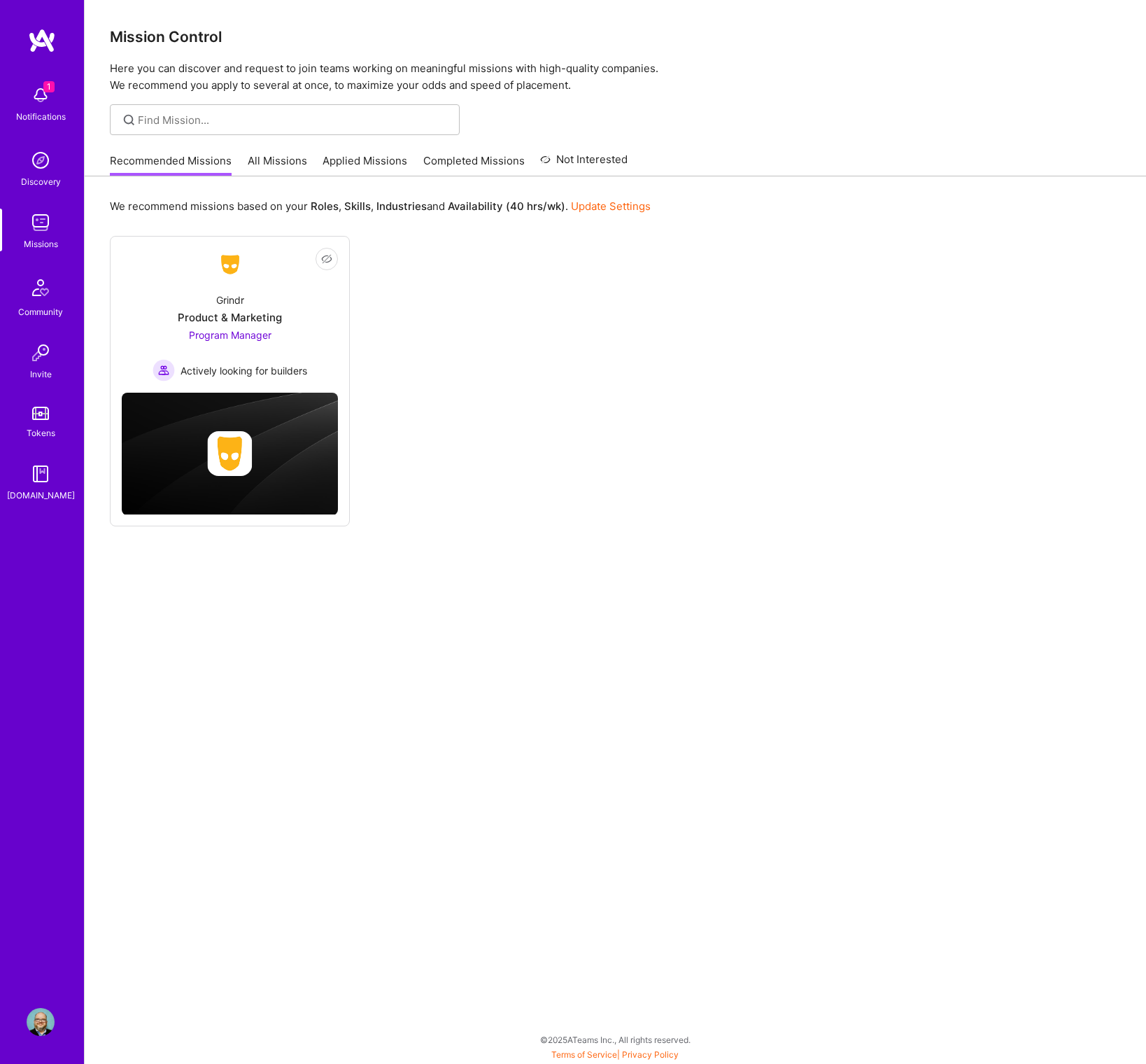
click at [283, 164] on link "All Missions" at bounding box center [277, 164] width 59 height 23
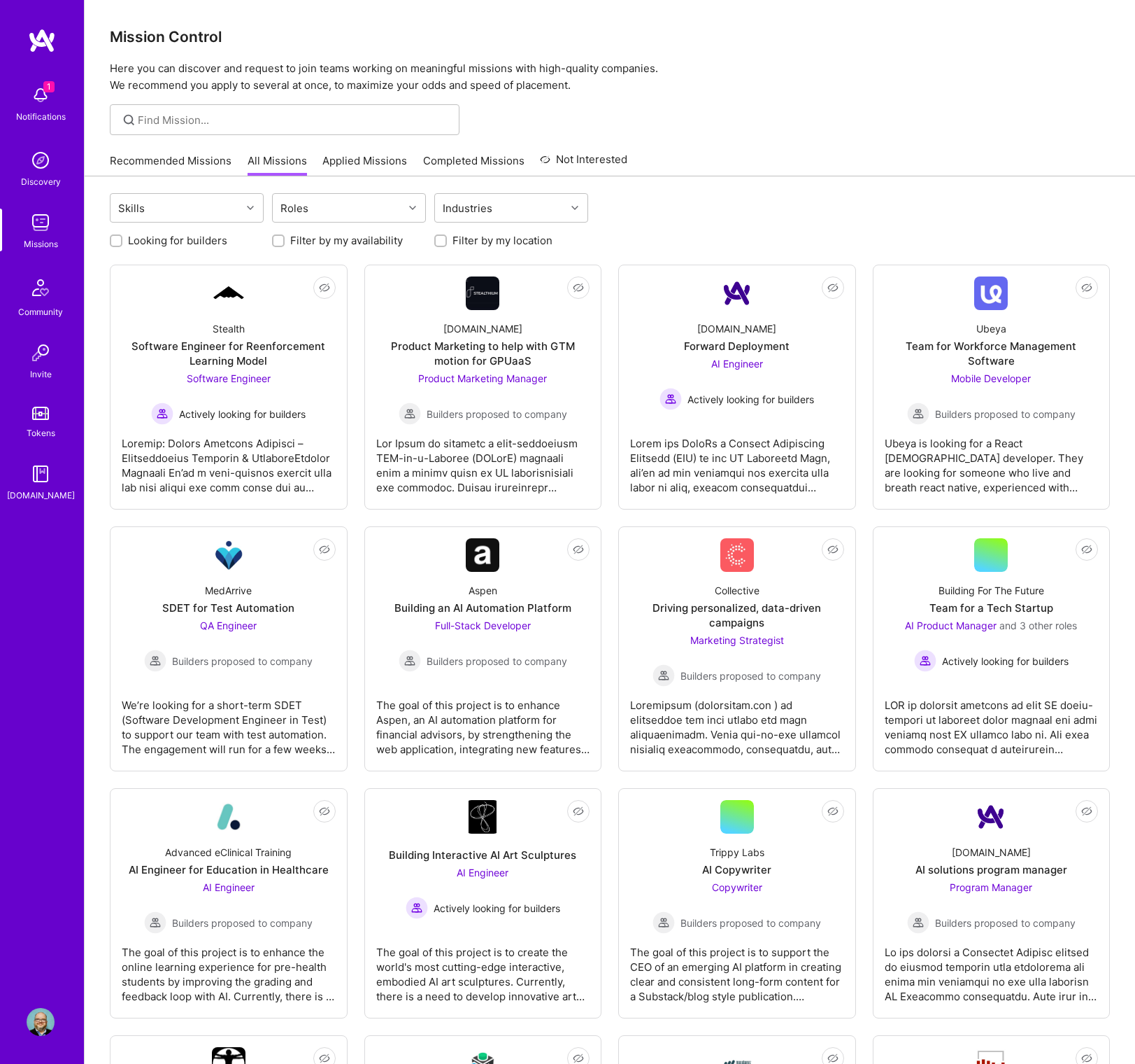
click at [40, 101] on img at bounding box center [40, 95] width 28 height 28
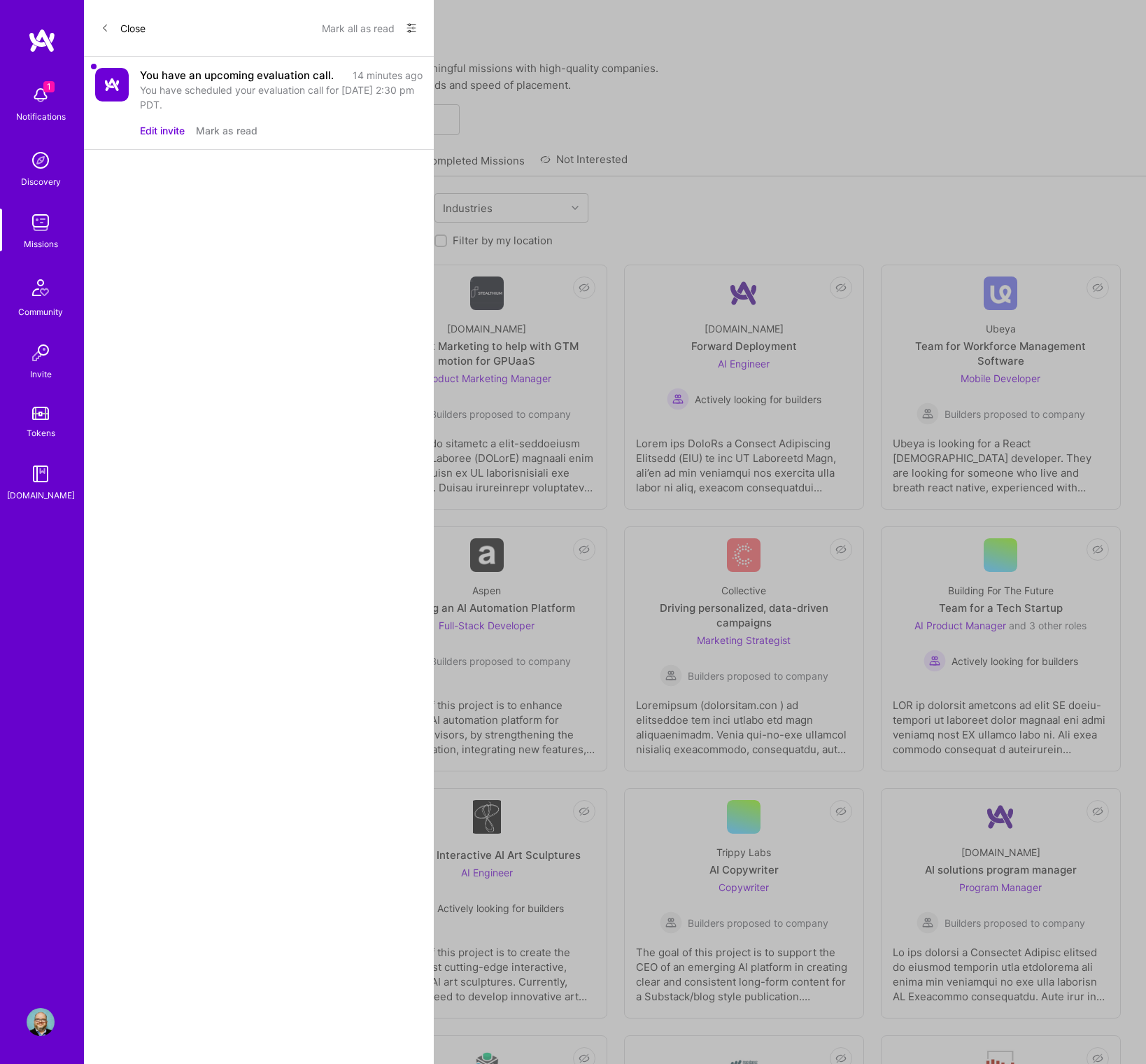
click at [250, 133] on button "Mark as read" at bounding box center [226, 131] width 61 height 15
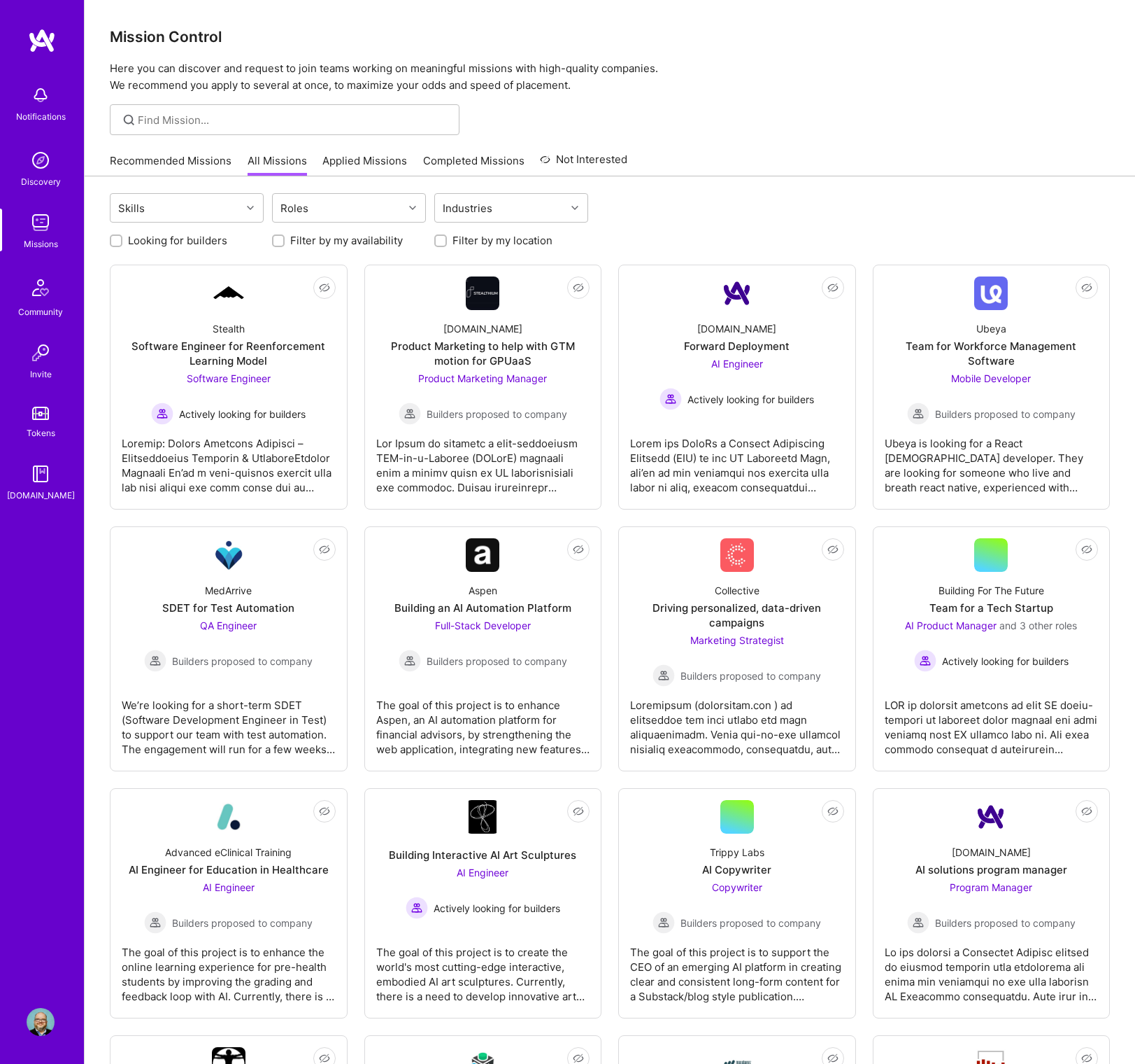
click at [37, 223] on img at bounding box center [40, 222] width 28 height 28
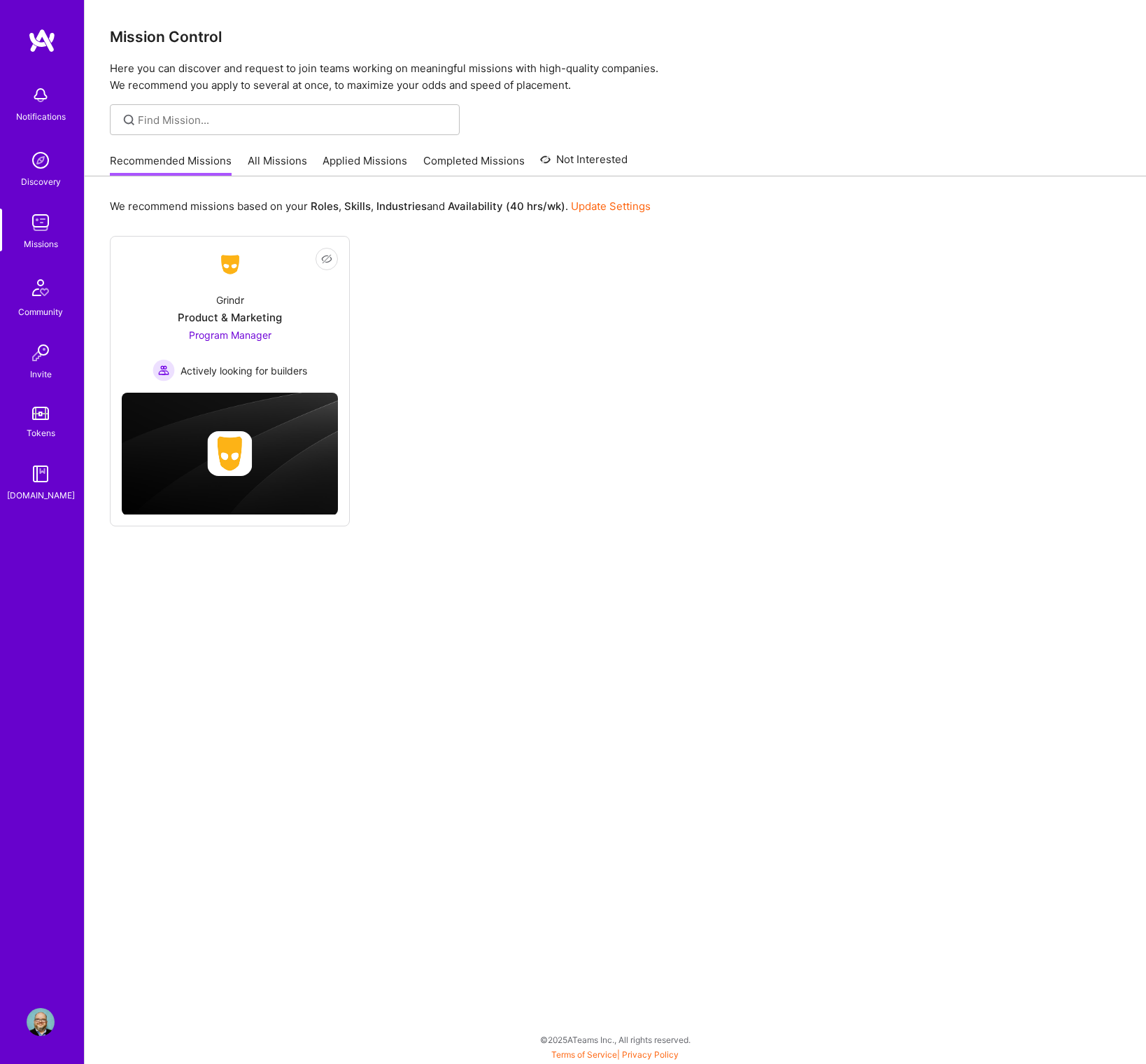
click at [344, 162] on link "Applied Missions" at bounding box center [364, 164] width 85 height 23
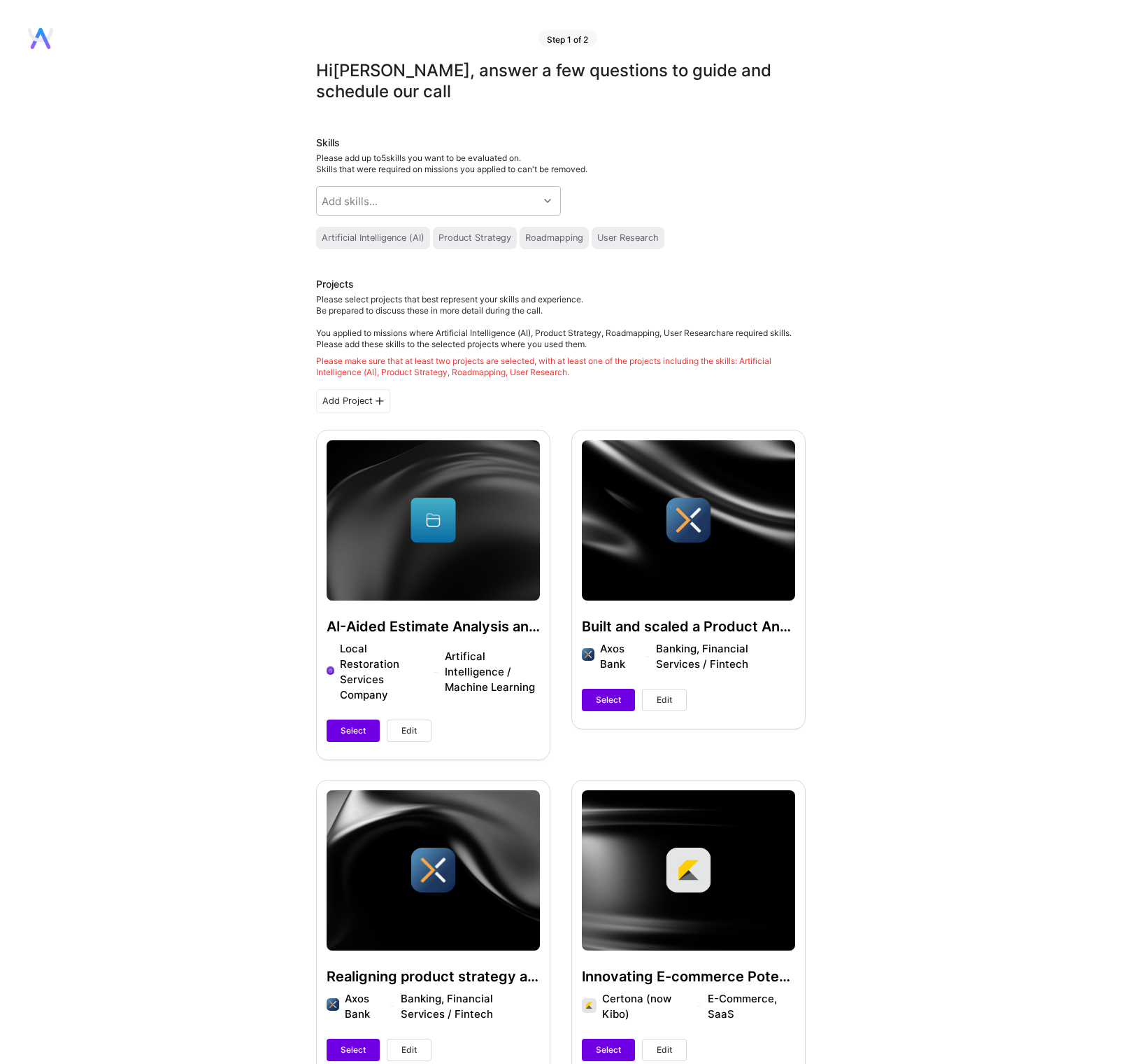
click at [349, 241] on div "Artificial Intelligence (AI)" at bounding box center [373, 237] width 103 height 11
click at [548, 202] on icon at bounding box center [548, 201] width 7 height 7
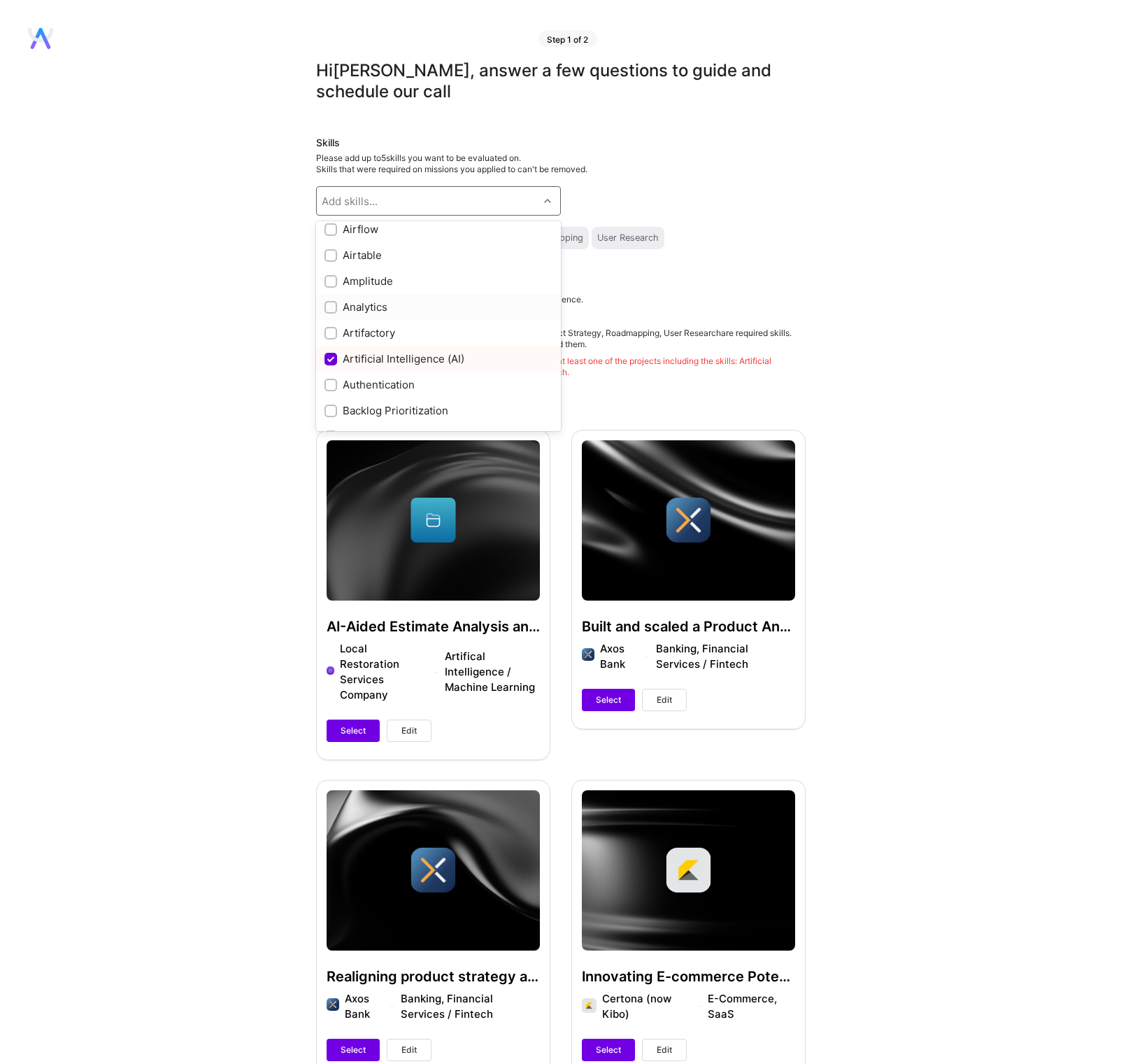
scroll to position [89, 0]
click at [332, 305] on input "checkbox" at bounding box center [332, 305] width 10 height 10
checkbox input "true"
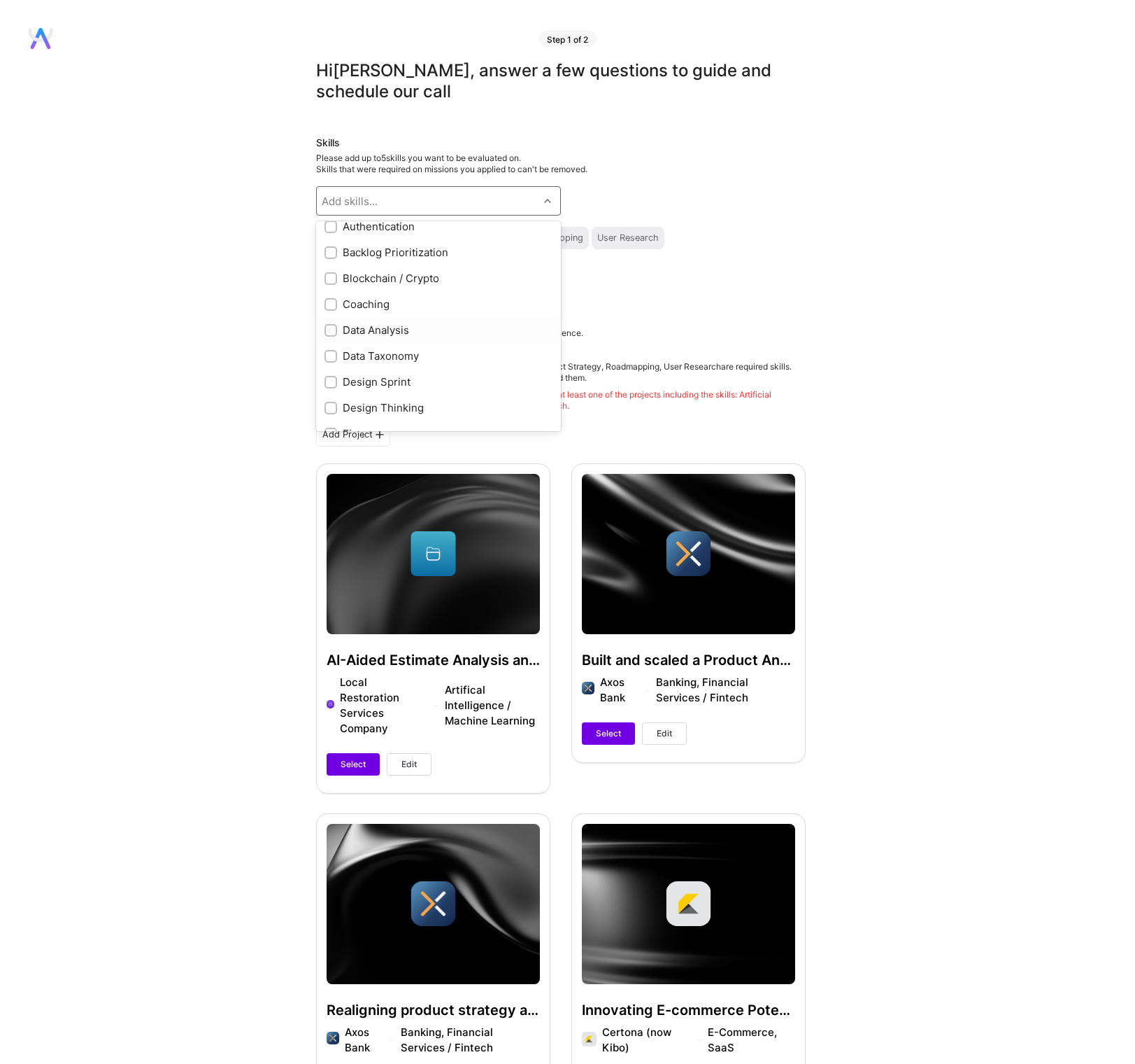
scroll to position [404, 0]
click at [331, 326] on input "checkbox" at bounding box center [332, 326] width 10 height 10
checkbox input "true"
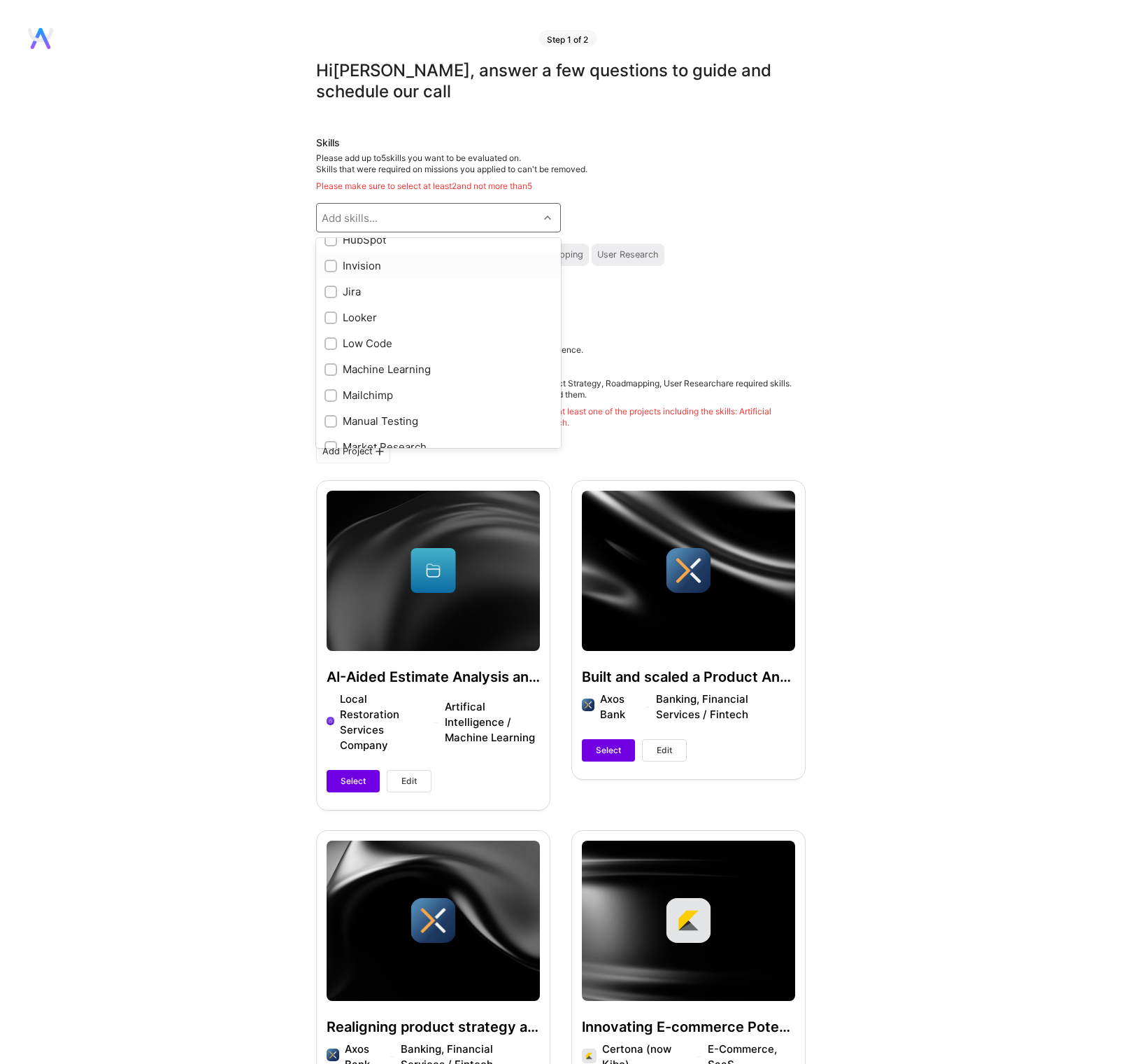
scroll to position [715, 0]
click at [329, 367] on input "checkbox" at bounding box center [332, 368] width 10 height 10
checkbox input "true"
click at [326, 290] on div at bounding box center [331, 292] width 13 height 13
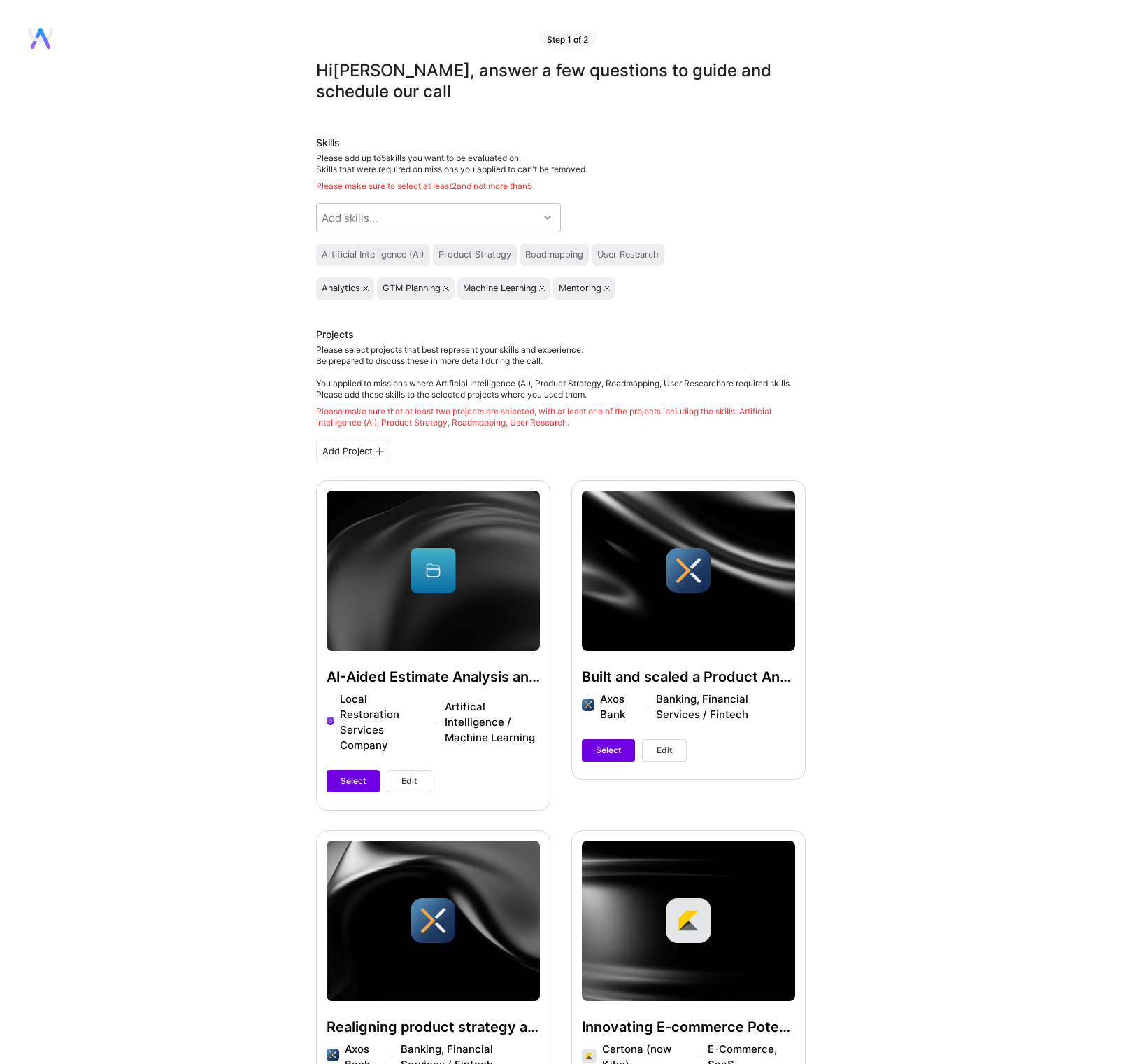
click at [610, 286] on icon at bounding box center [607, 289] width 5 height 5
click at [367, 288] on icon at bounding box center [366, 289] width 5 height 5
click at [387, 287] on icon at bounding box center [385, 289] width 5 height 5
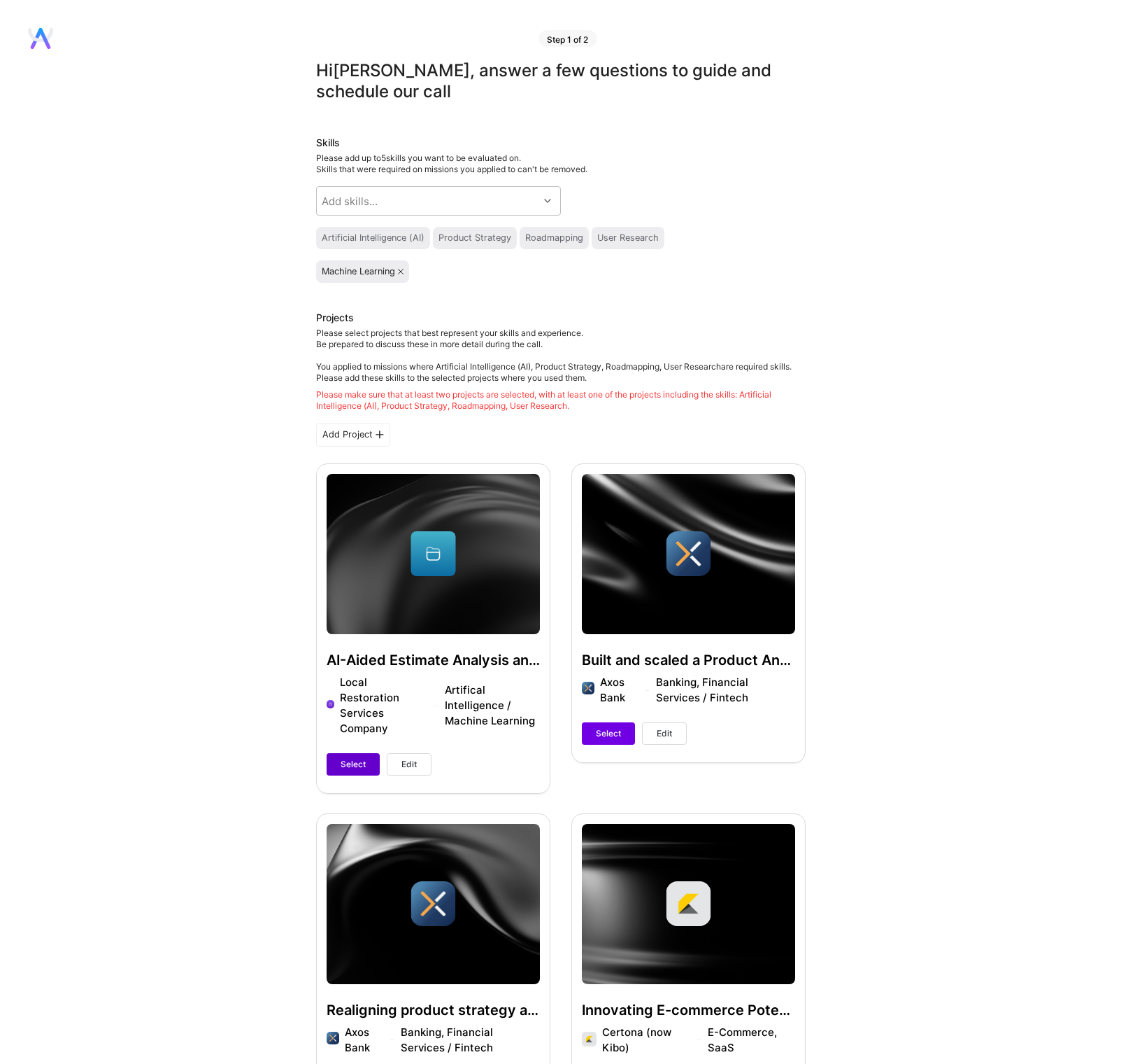
click at [344, 758] on span "Select" at bounding box center [353, 764] width 26 height 13
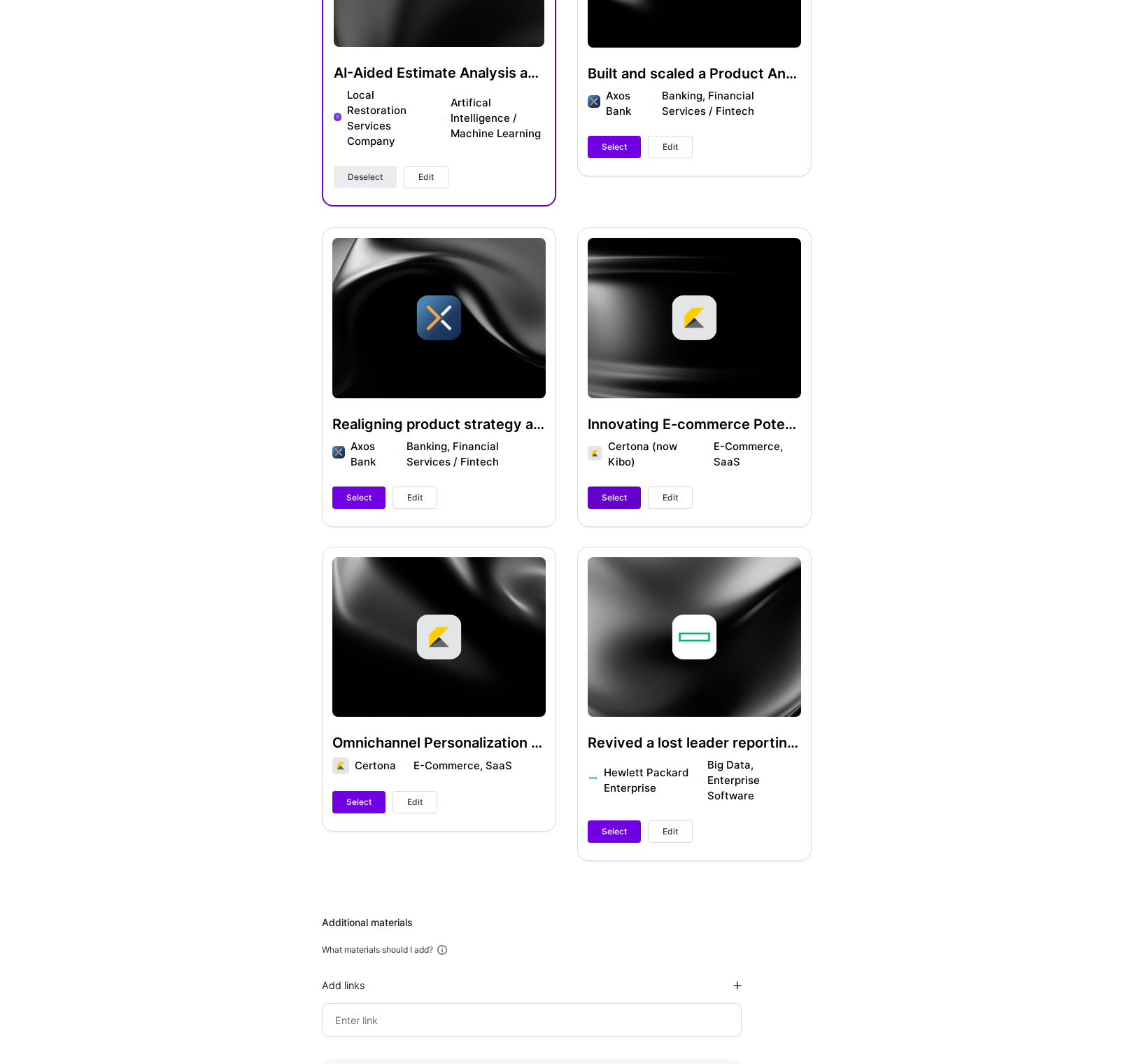
scroll to position [637, 0]
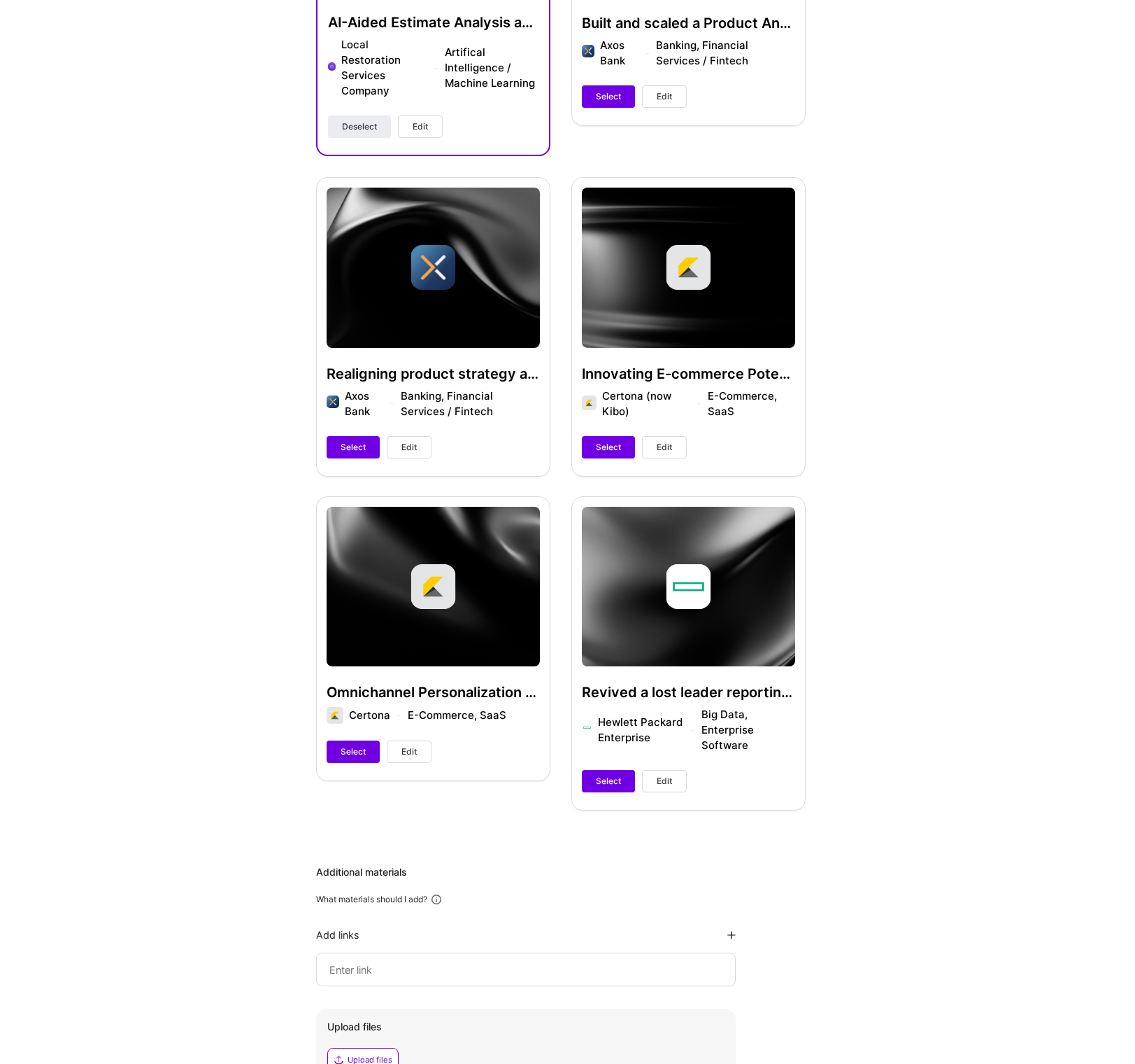
click at [666, 443] on span "Edit" at bounding box center [664, 448] width 16 height 13
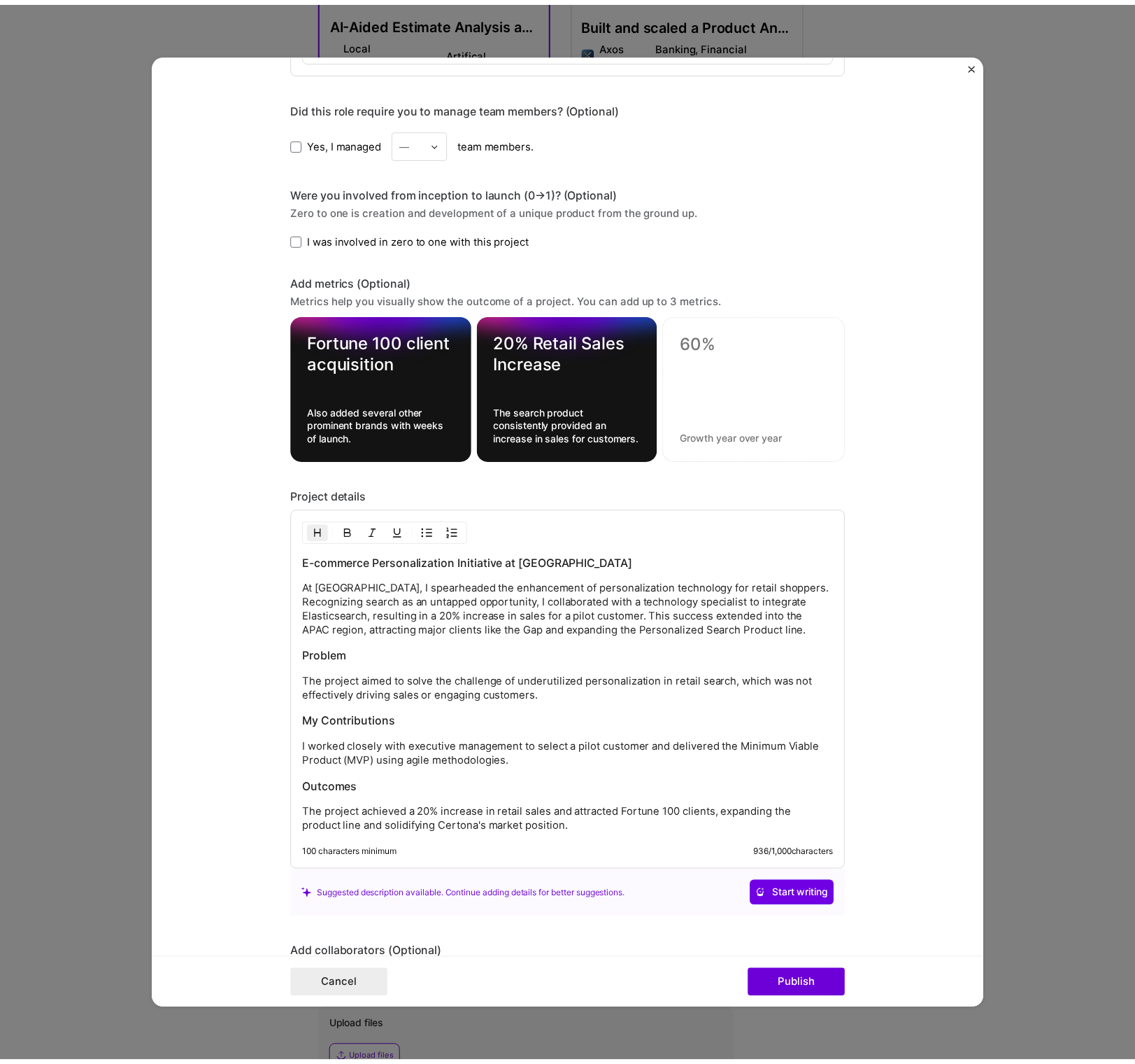
scroll to position [1145, 0]
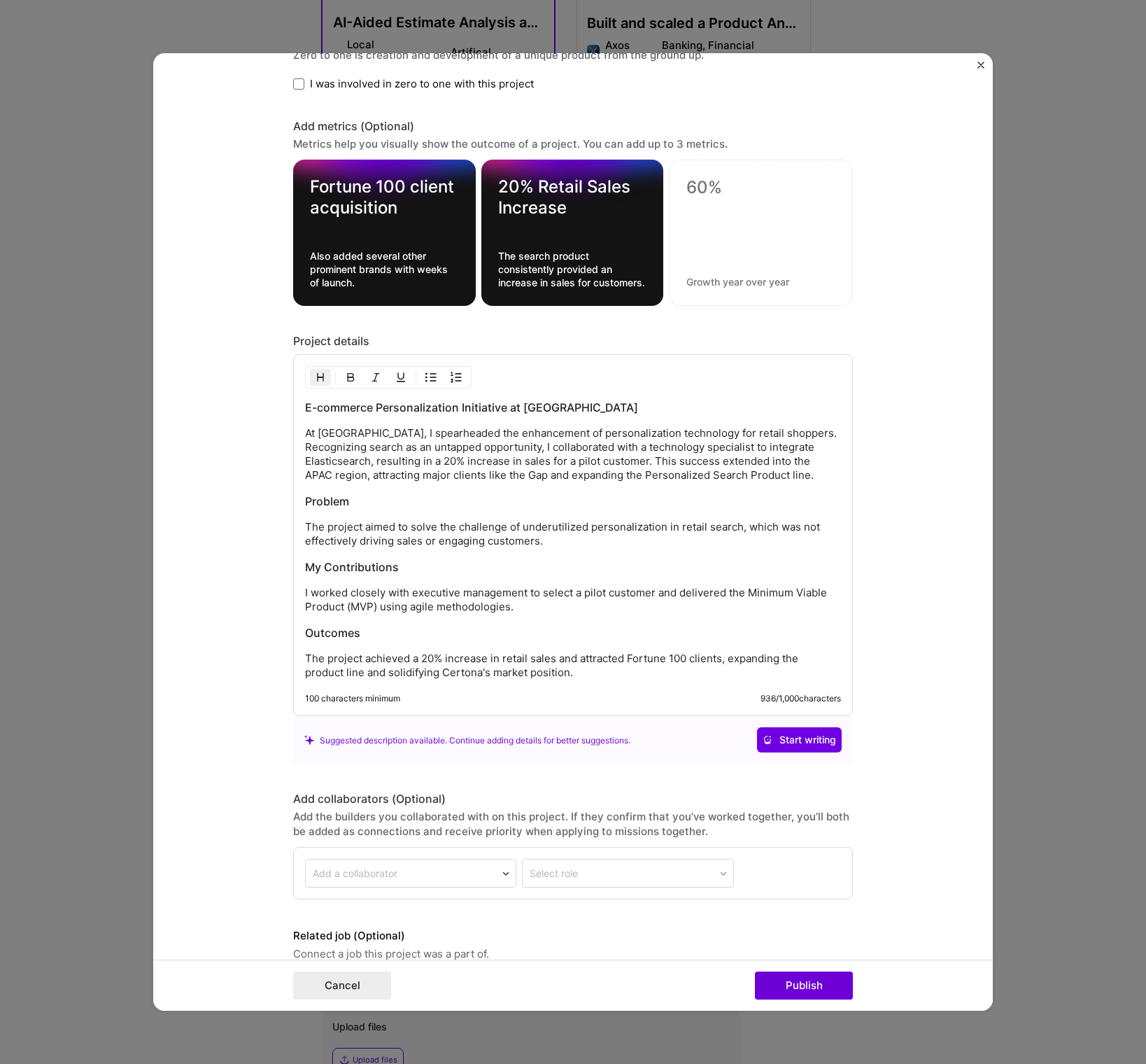
click at [980, 63] on img "Close" at bounding box center [981, 65] width 7 height 7
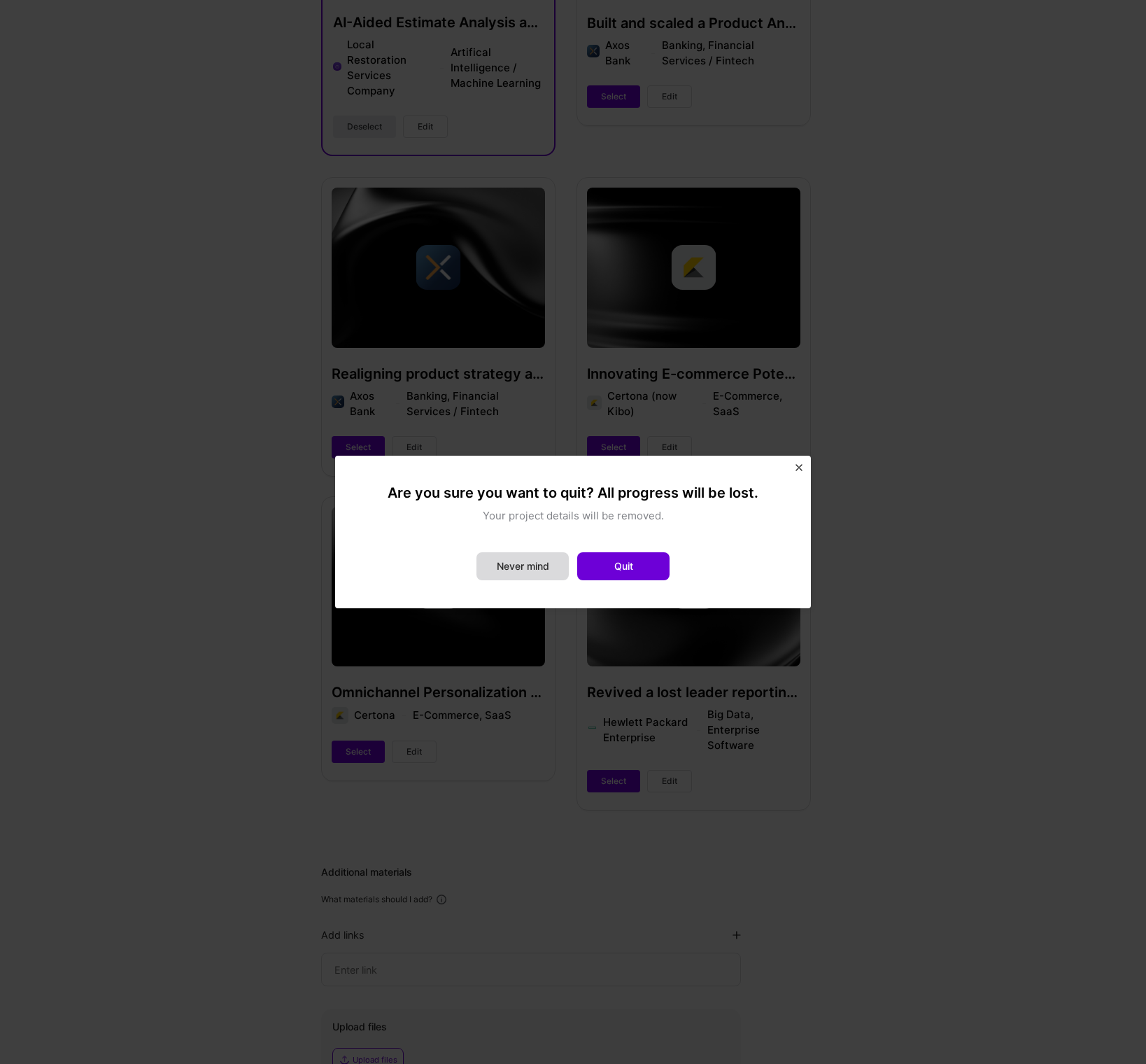
click at [528, 565] on button "Never mind" at bounding box center [522, 565] width 92 height 28
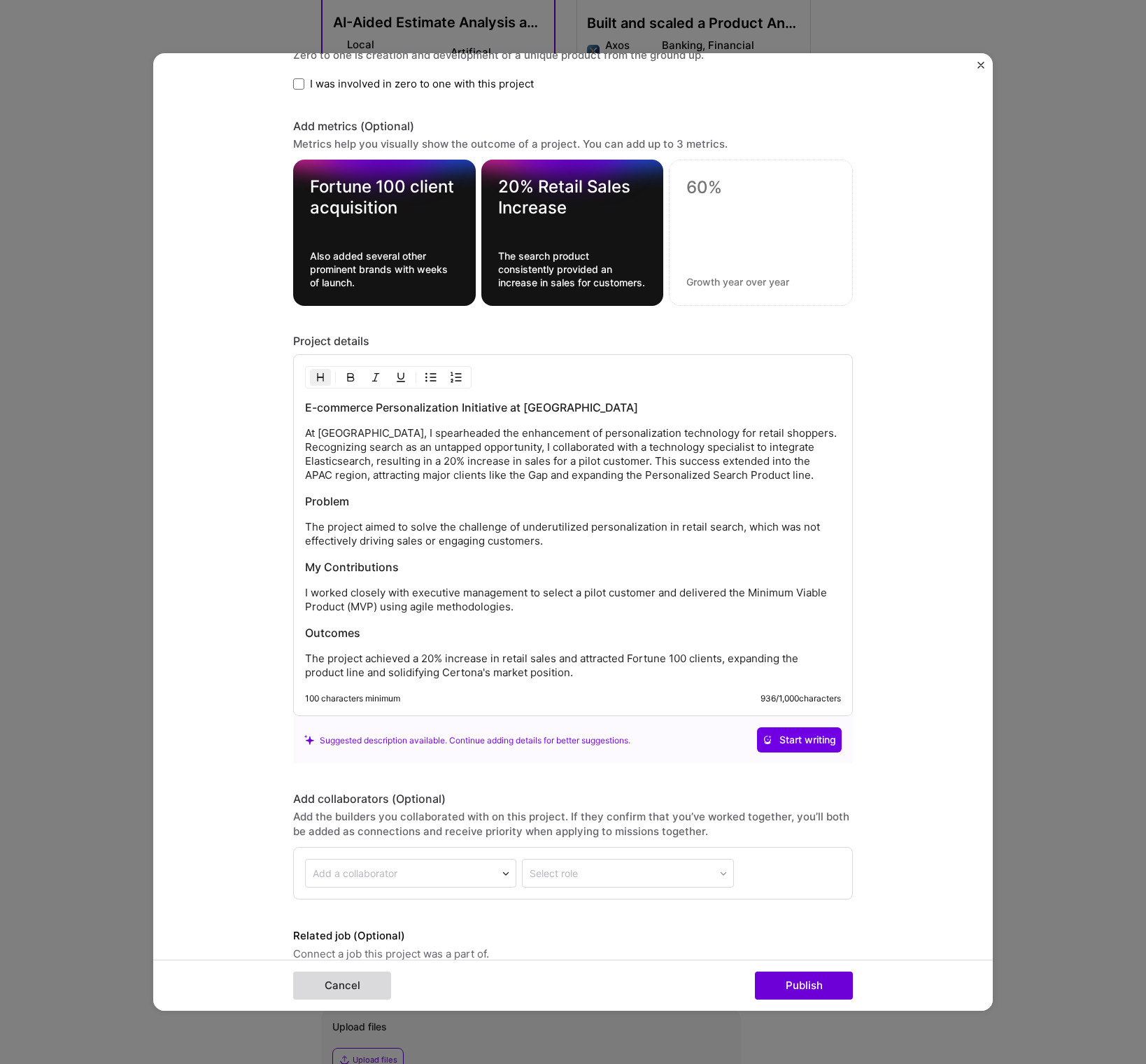
click at [358, 989] on button "Cancel" at bounding box center [342, 985] width 98 height 28
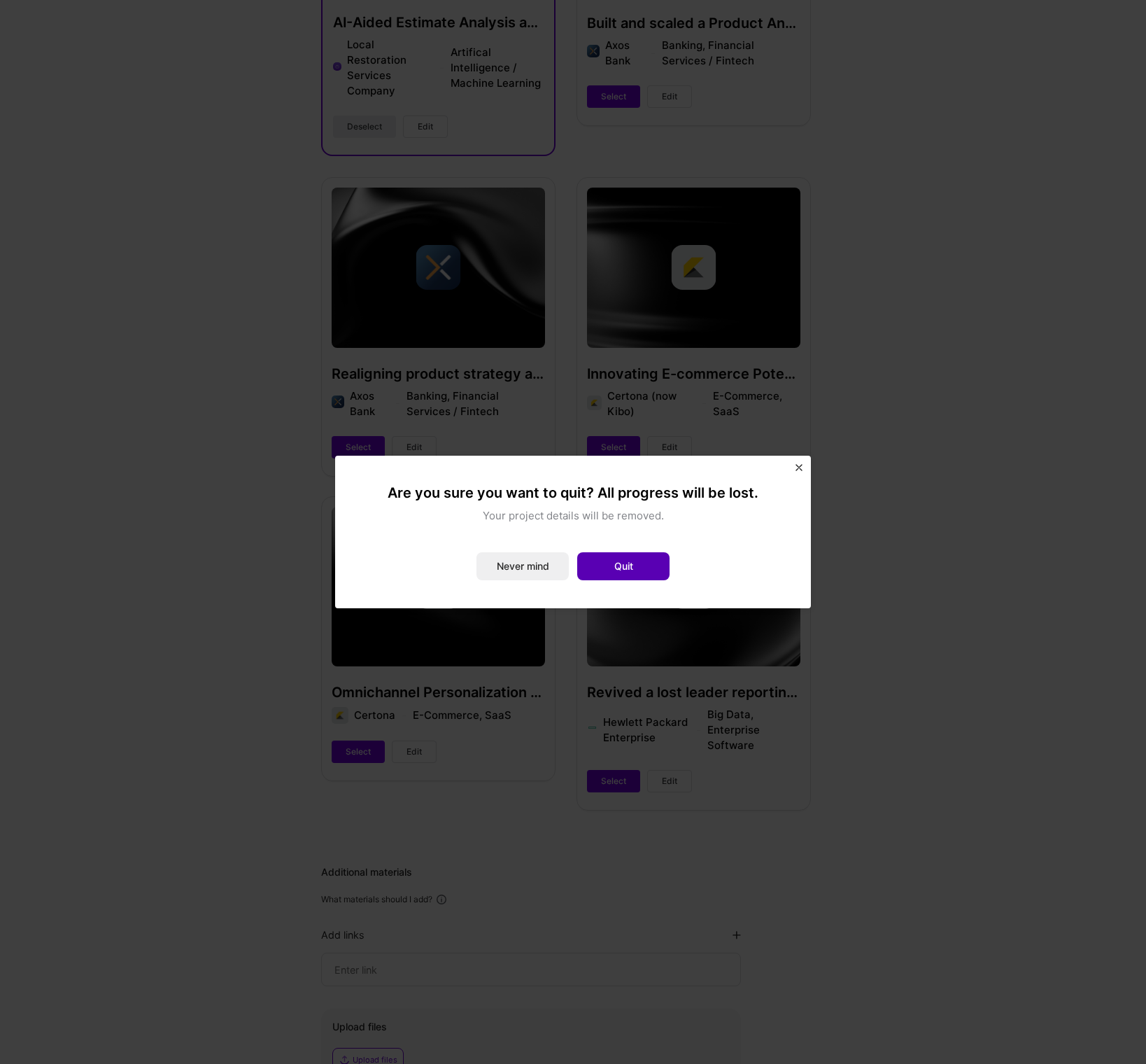
click at [626, 561] on button "Quit" at bounding box center [623, 565] width 92 height 28
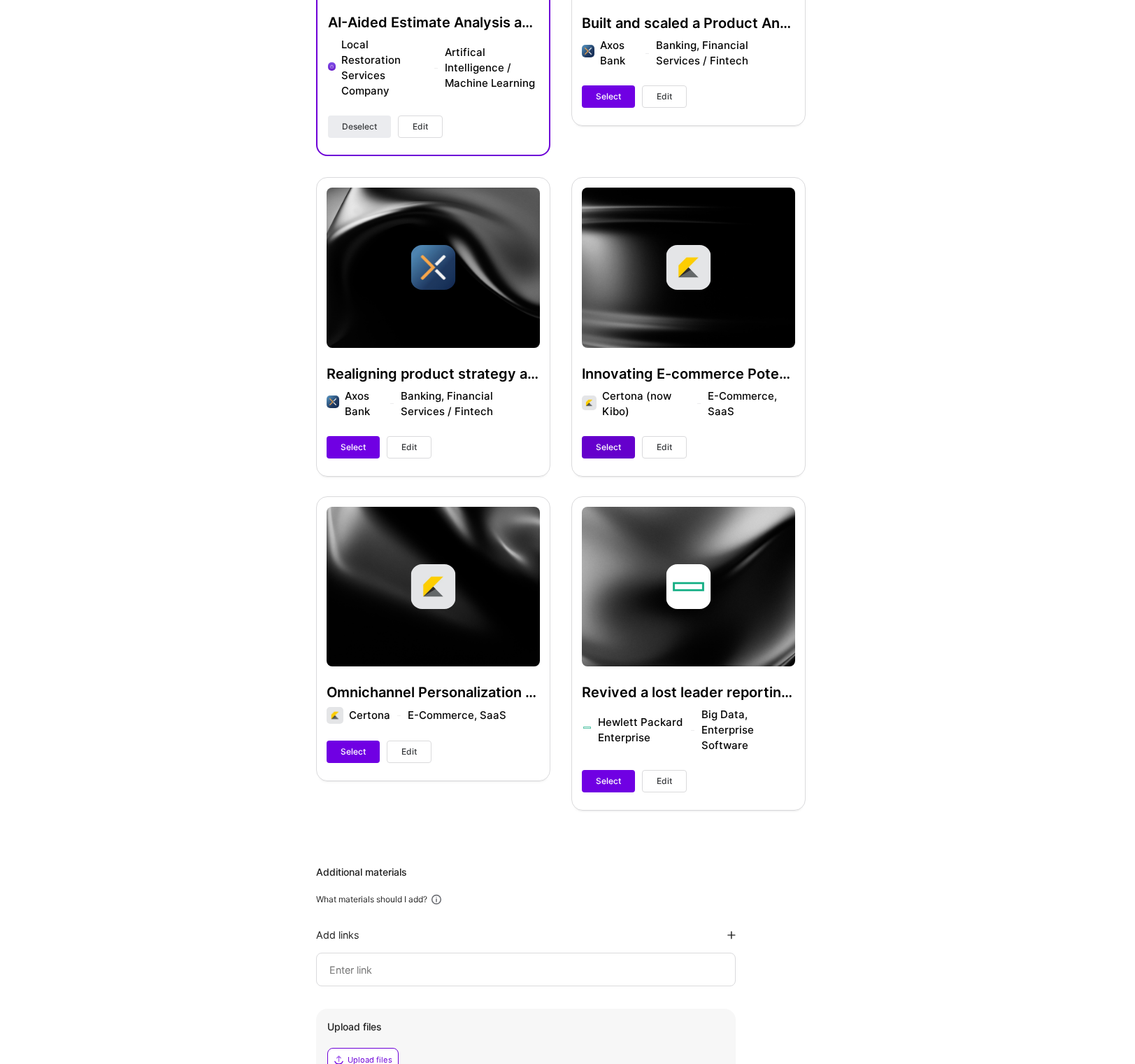
click at [606, 446] on span "Select" at bounding box center [609, 448] width 26 height 13
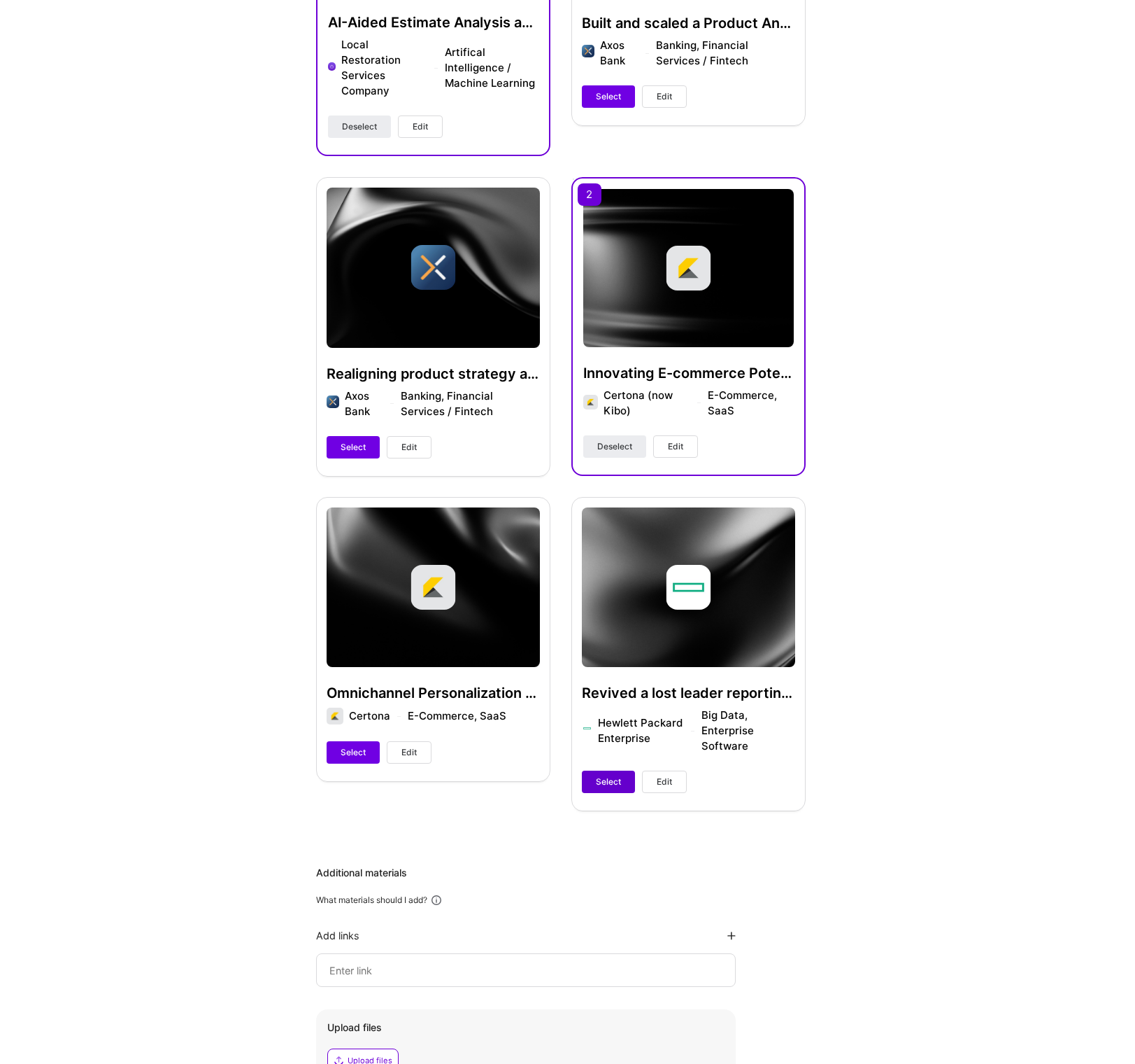
click at [600, 781] on span "Select" at bounding box center [609, 782] width 26 height 13
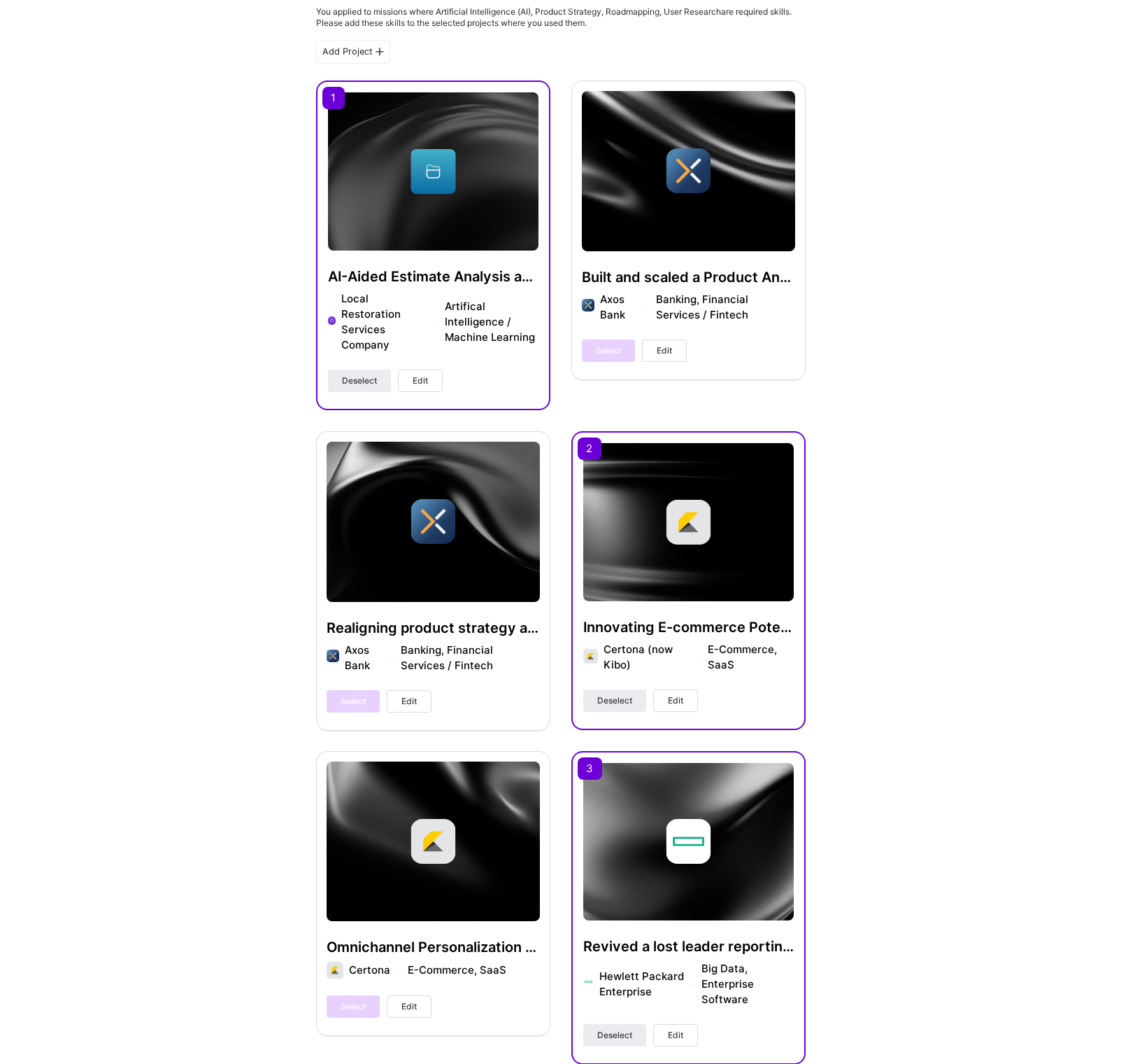
scroll to position [879, 0]
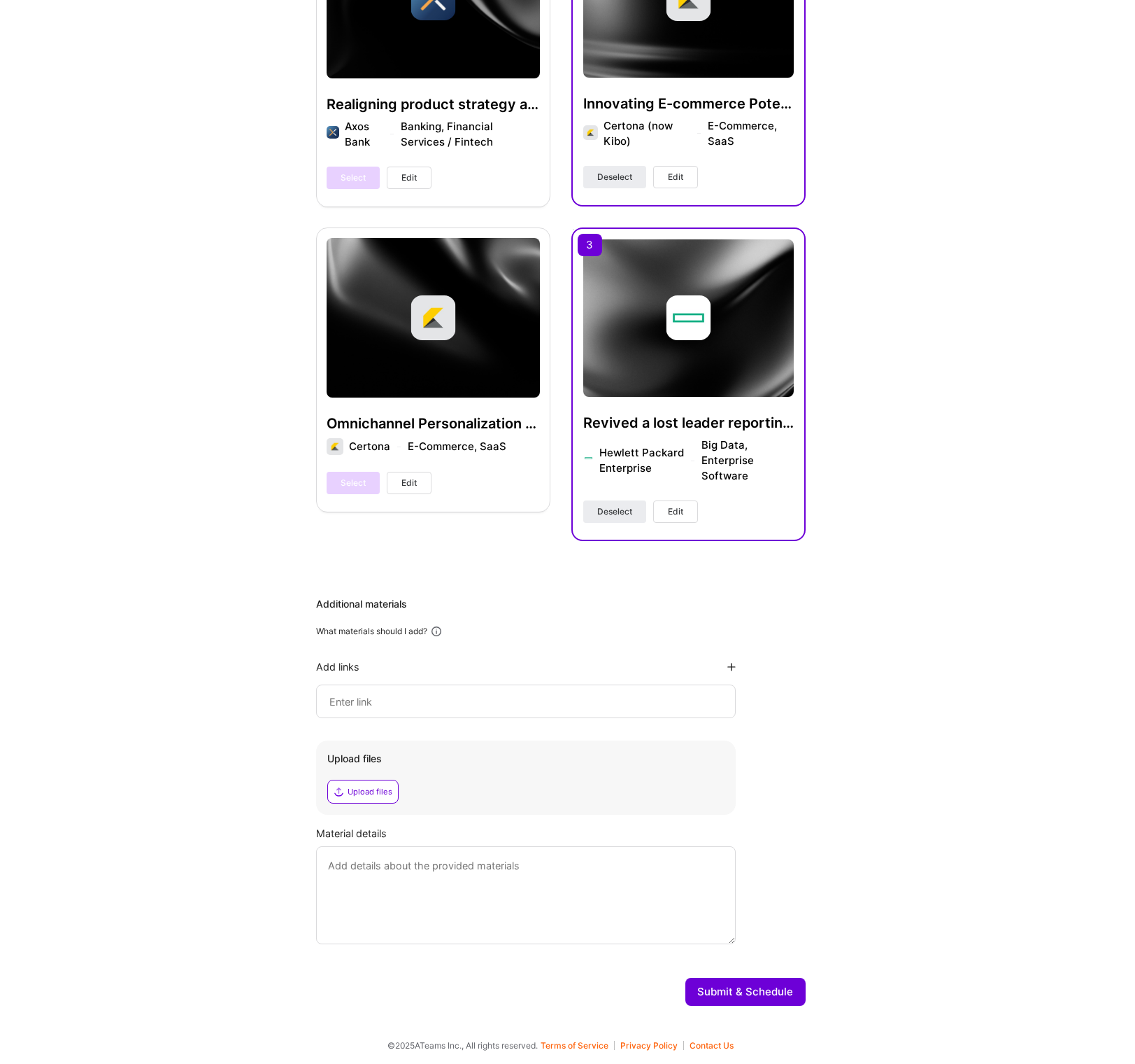
click at [759, 1000] on button "Submit & Schedule" at bounding box center [746, 991] width 121 height 28
